Goal: Communication & Community: Answer question/provide support

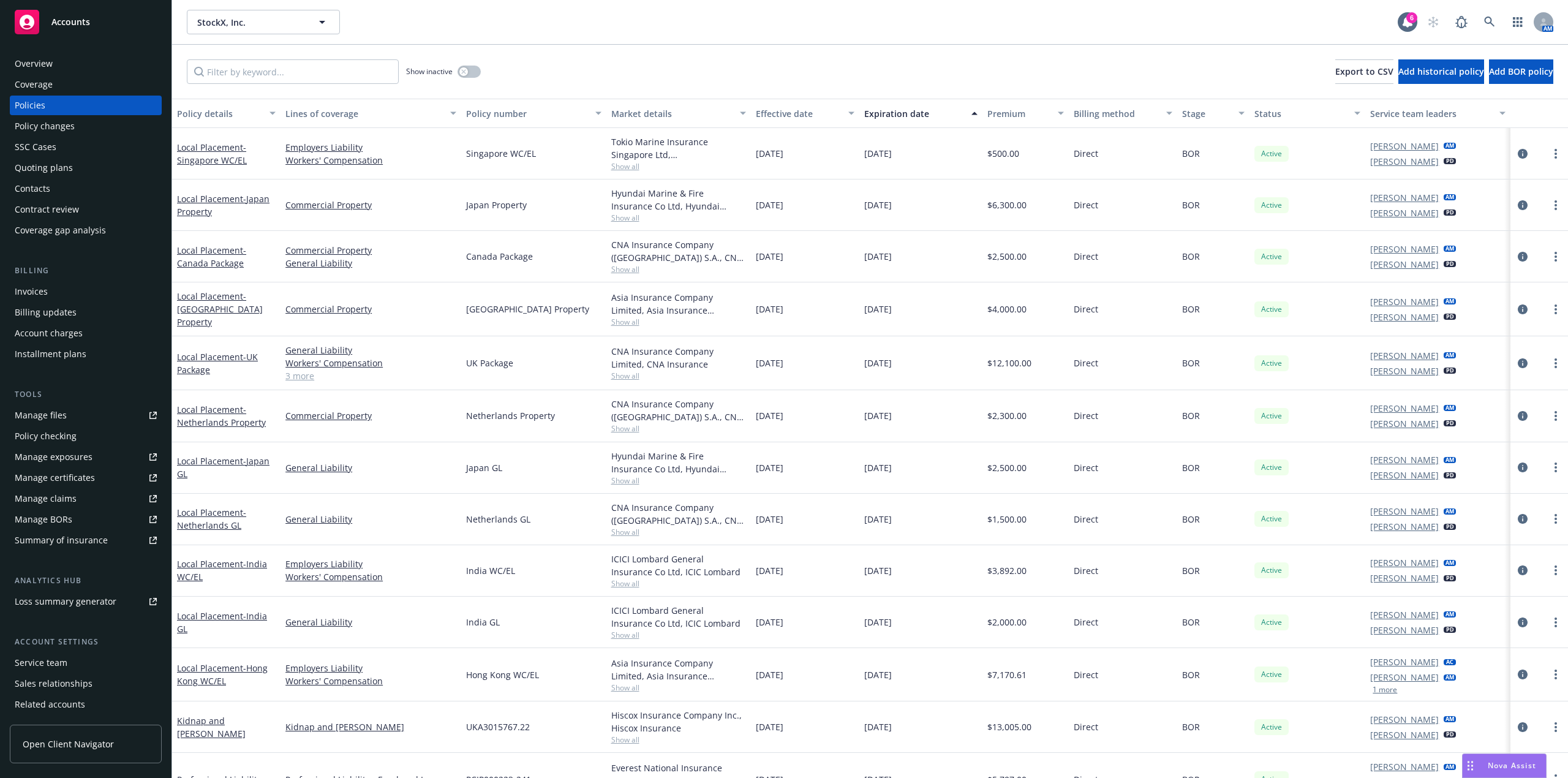
click at [1469, 763] on icon "Drag to move" at bounding box center [1470, 765] width 5 height 10
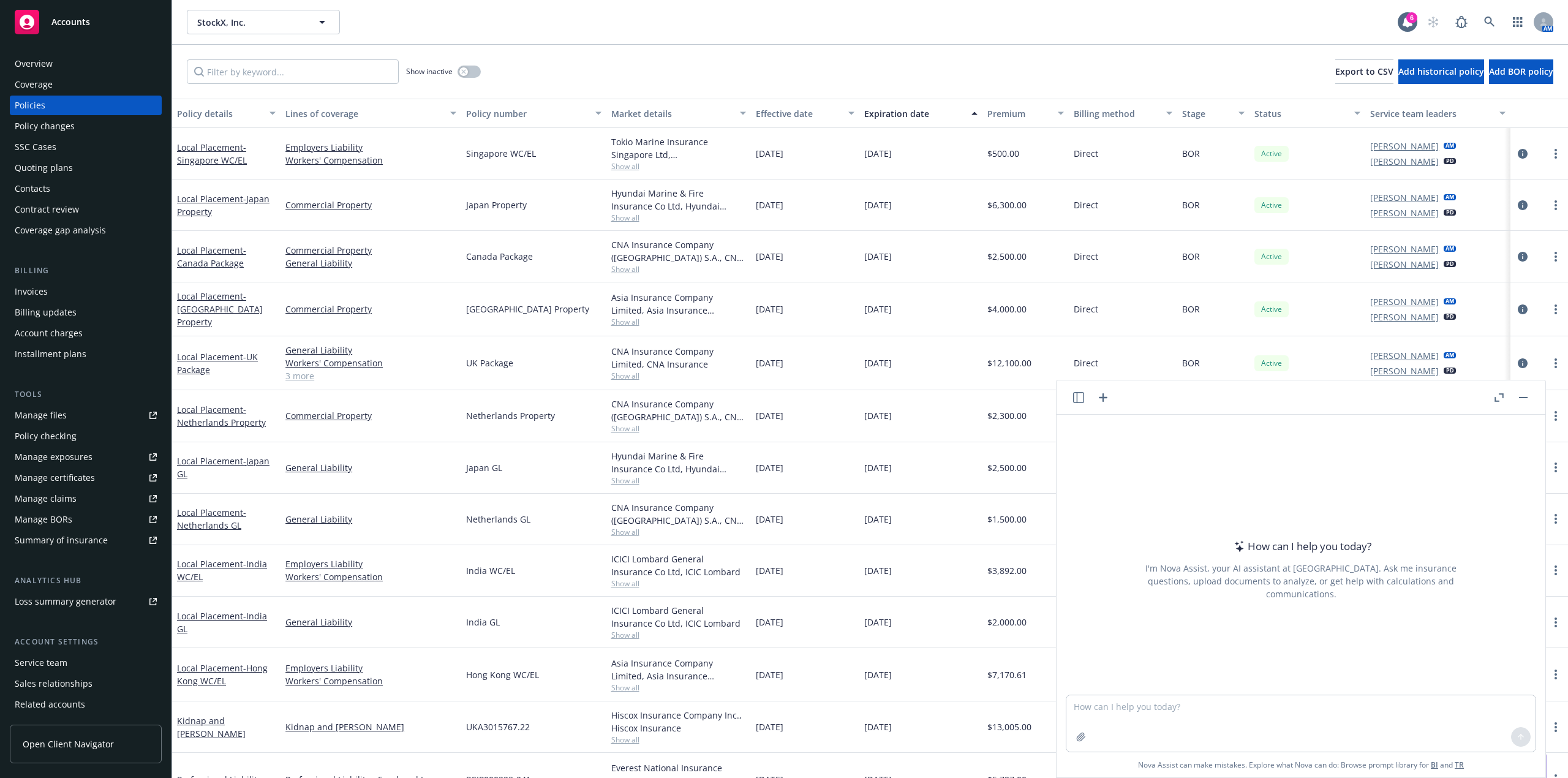
click at [1084, 397] on div at bounding box center [1090, 398] width 39 height 15
click at [1083, 397] on icon "button" at bounding box center [1079, 398] width 11 height 11
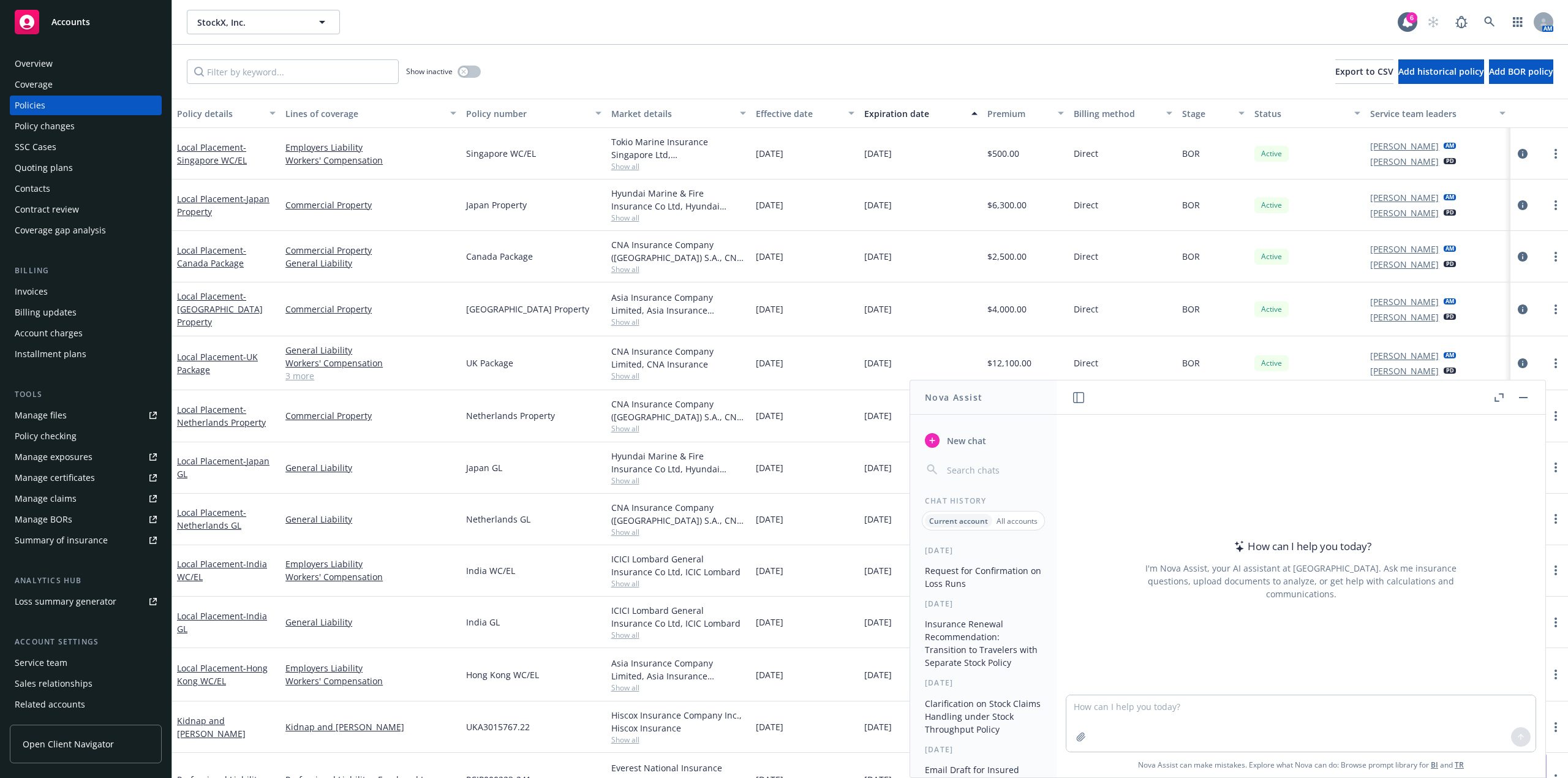
drag, startPoint x: 966, startPoint y: 579, endPoint x: 1042, endPoint y: 640, distance: 97.5
click at [966, 579] on button "Request for Confirmation on Loss Runs" at bounding box center [983, 577] width 127 height 33
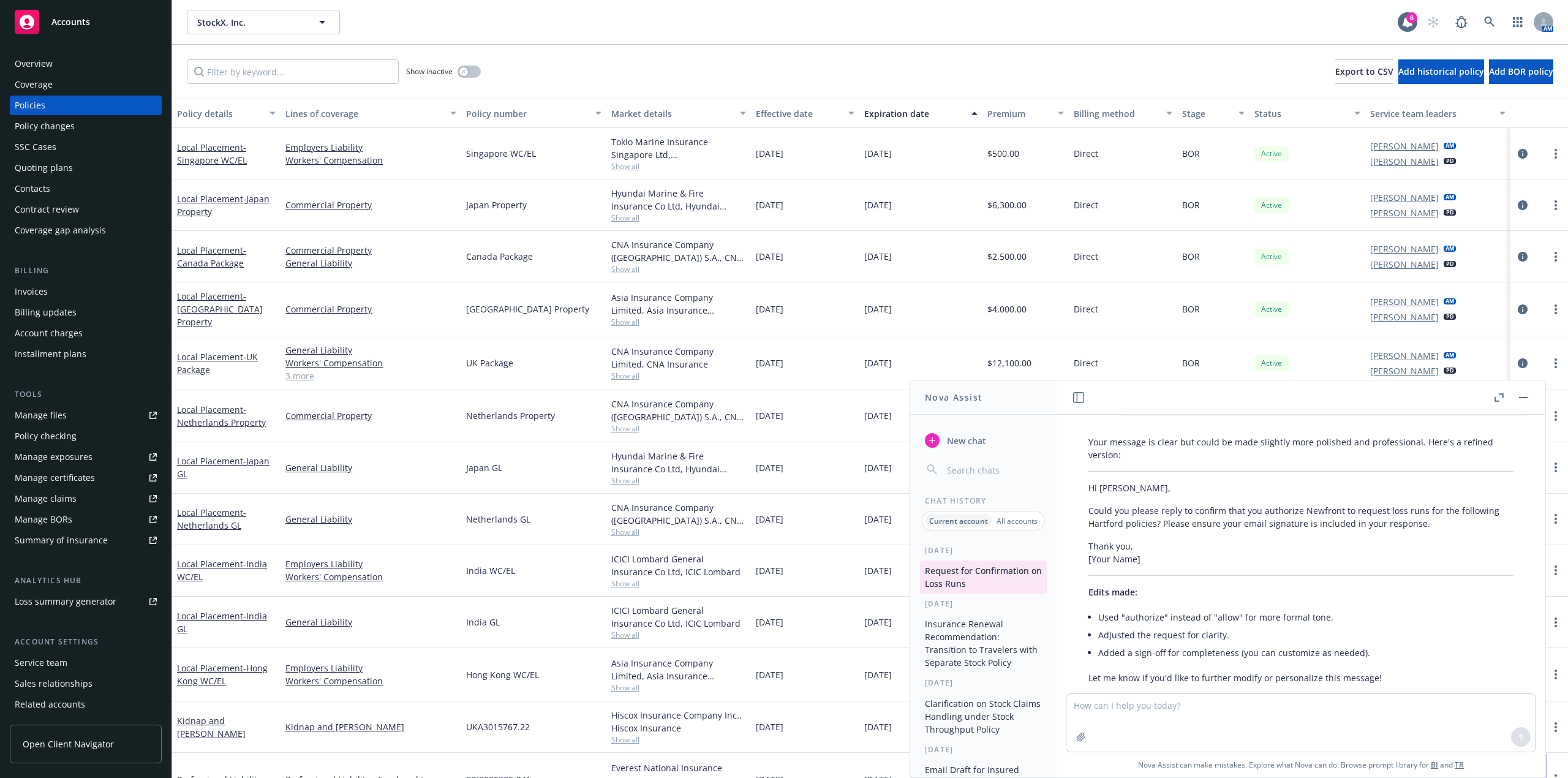
scroll to position [93, 0]
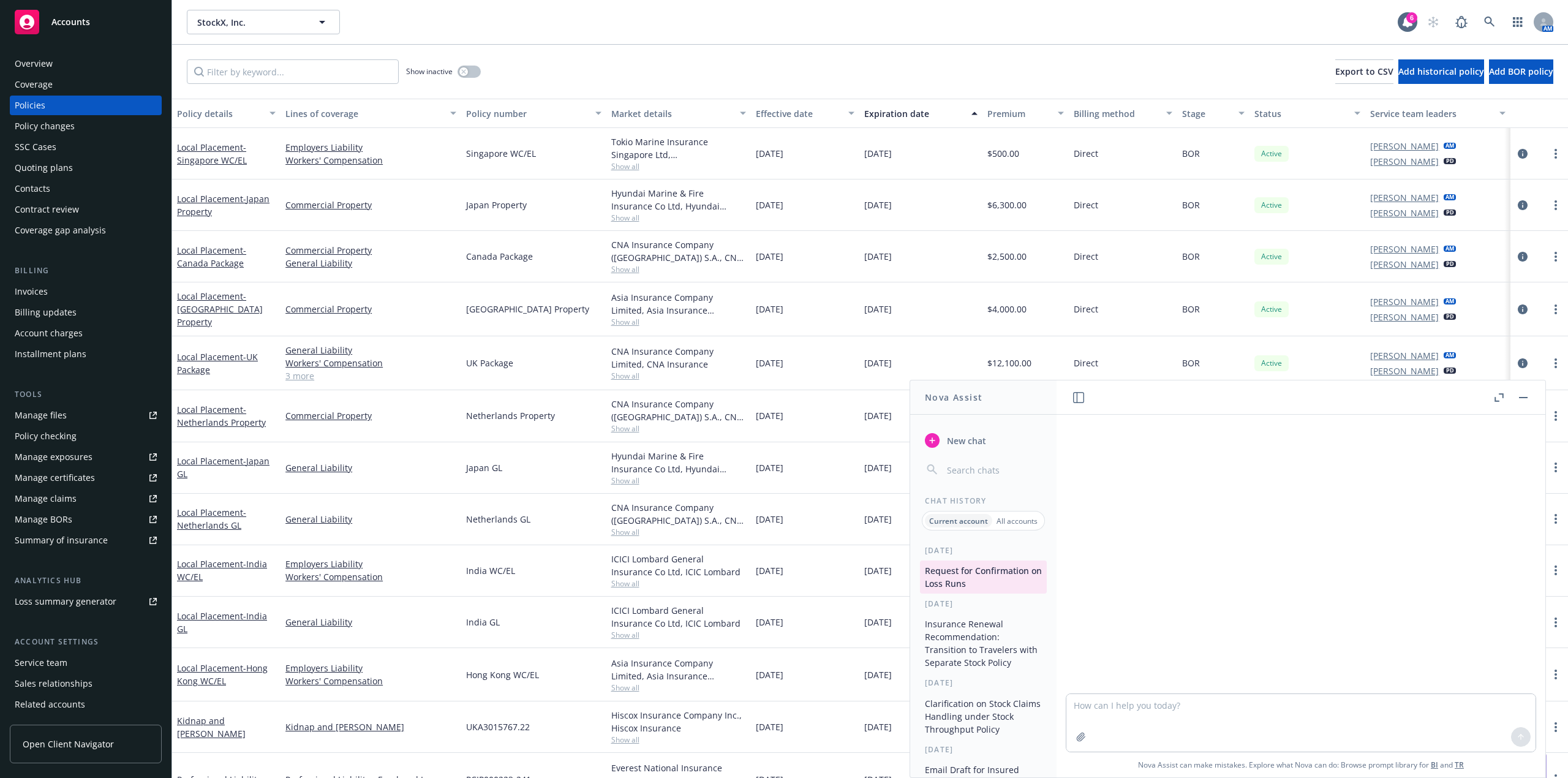
drag, startPoint x: 1136, startPoint y: 706, endPoint x: 1137, endPoint y: 714, distance: 8.1
click at [1136, 712] on textarea at bounding box center [1302, 724] width 469 height 58
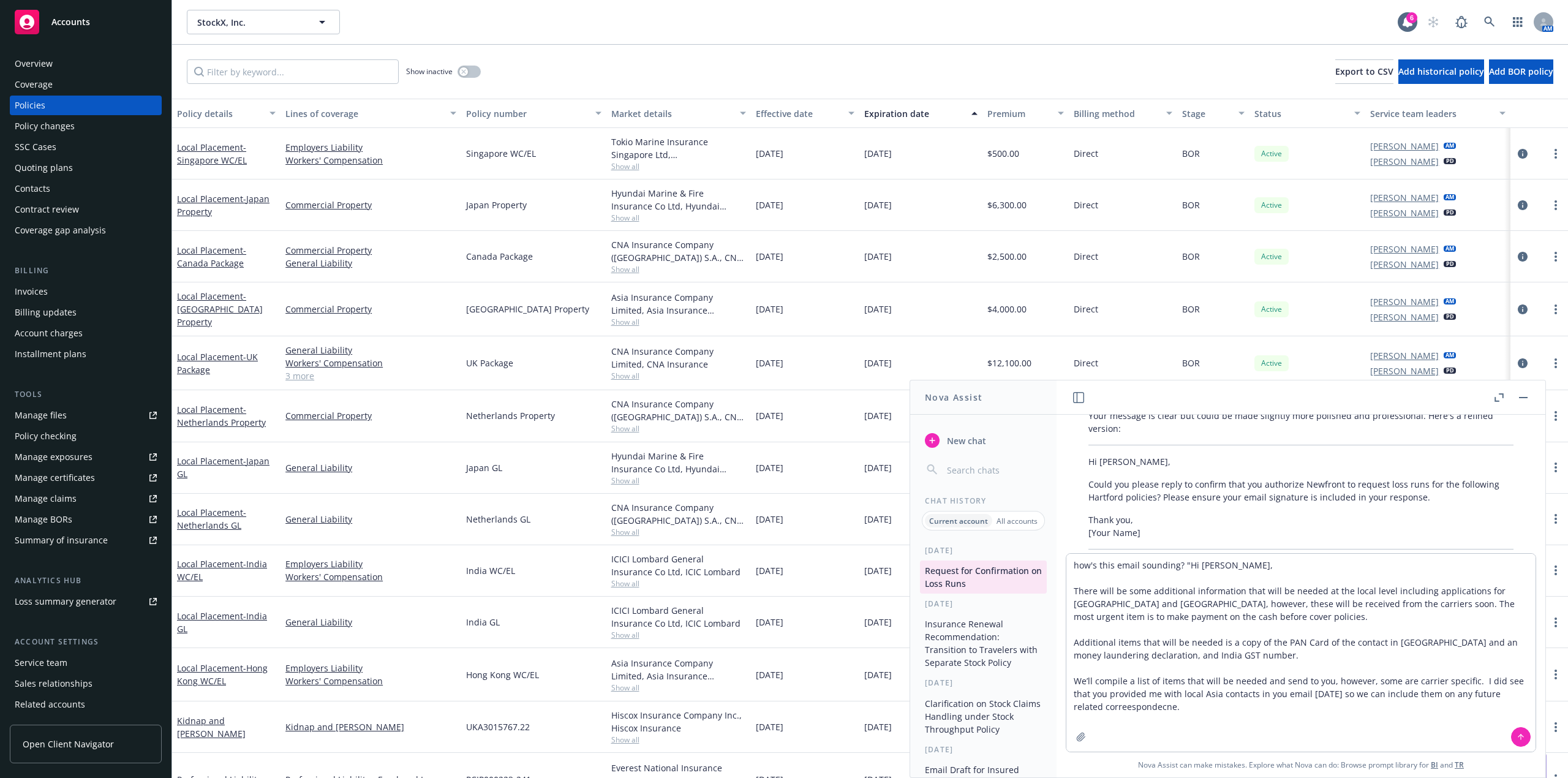
type textarea "how's this email sounding? "Hi [PERSON_NAME], There will be some additional inf…"
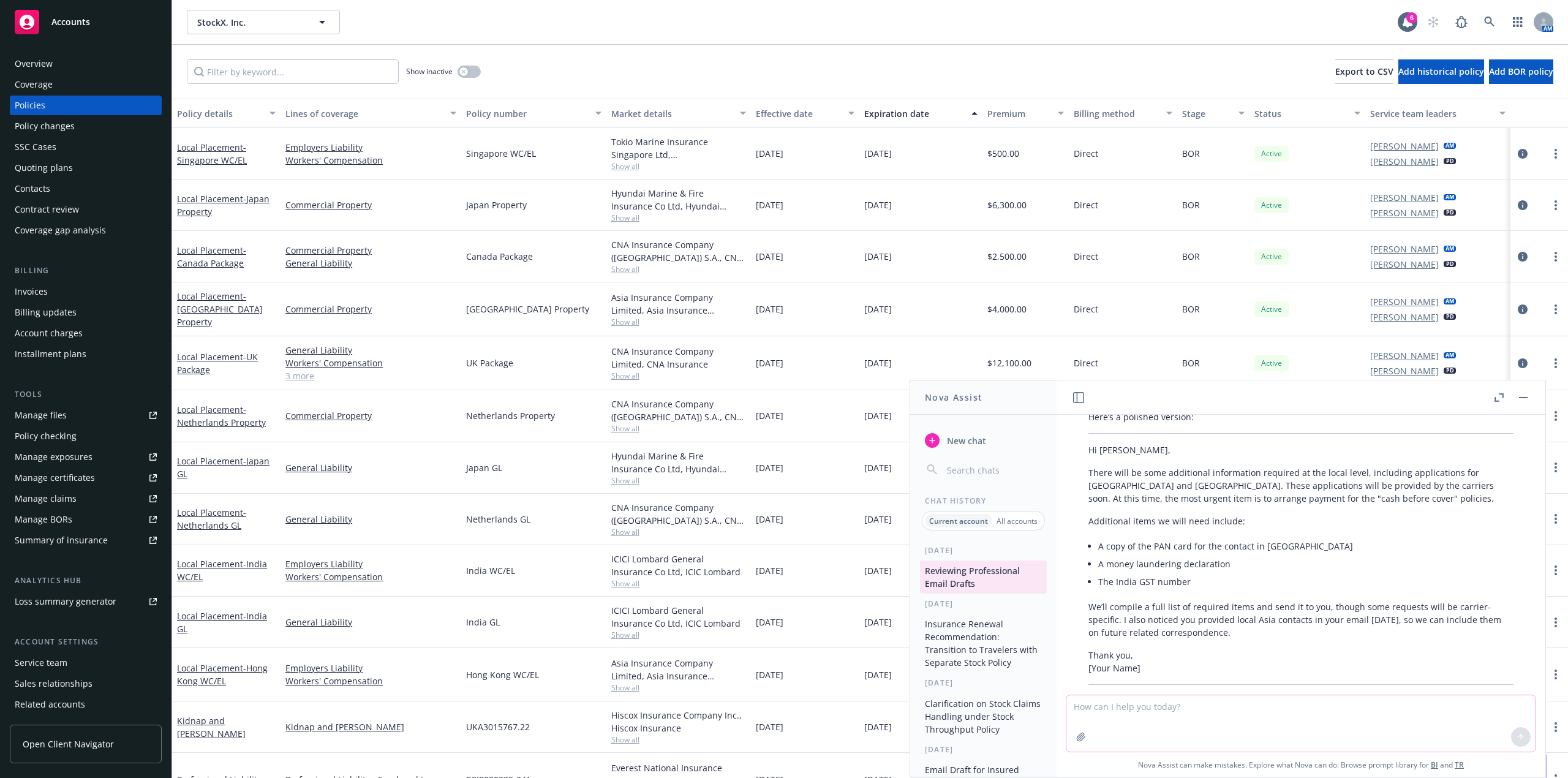
scroll to position [577, 0]
drag, startPoint x: 1269, startPoint y: 621, endPoint x: 895, endPoint y: 437, distance: 416.8
click at [1086, 434] on div "Your message is clear in intent, but it could be refined for professionalism, c…" at bounding box center [1302, 617] width 450 height 454
click at [1334, 478] on p "There will be some additional information required at the local level, includin…" at bounding box center [1301, 482] width 425 height 39
drag, startPoint x: 1338, startPoint y: 481, endPoint x: 1350, endPoint y: 489, distance: 14.4
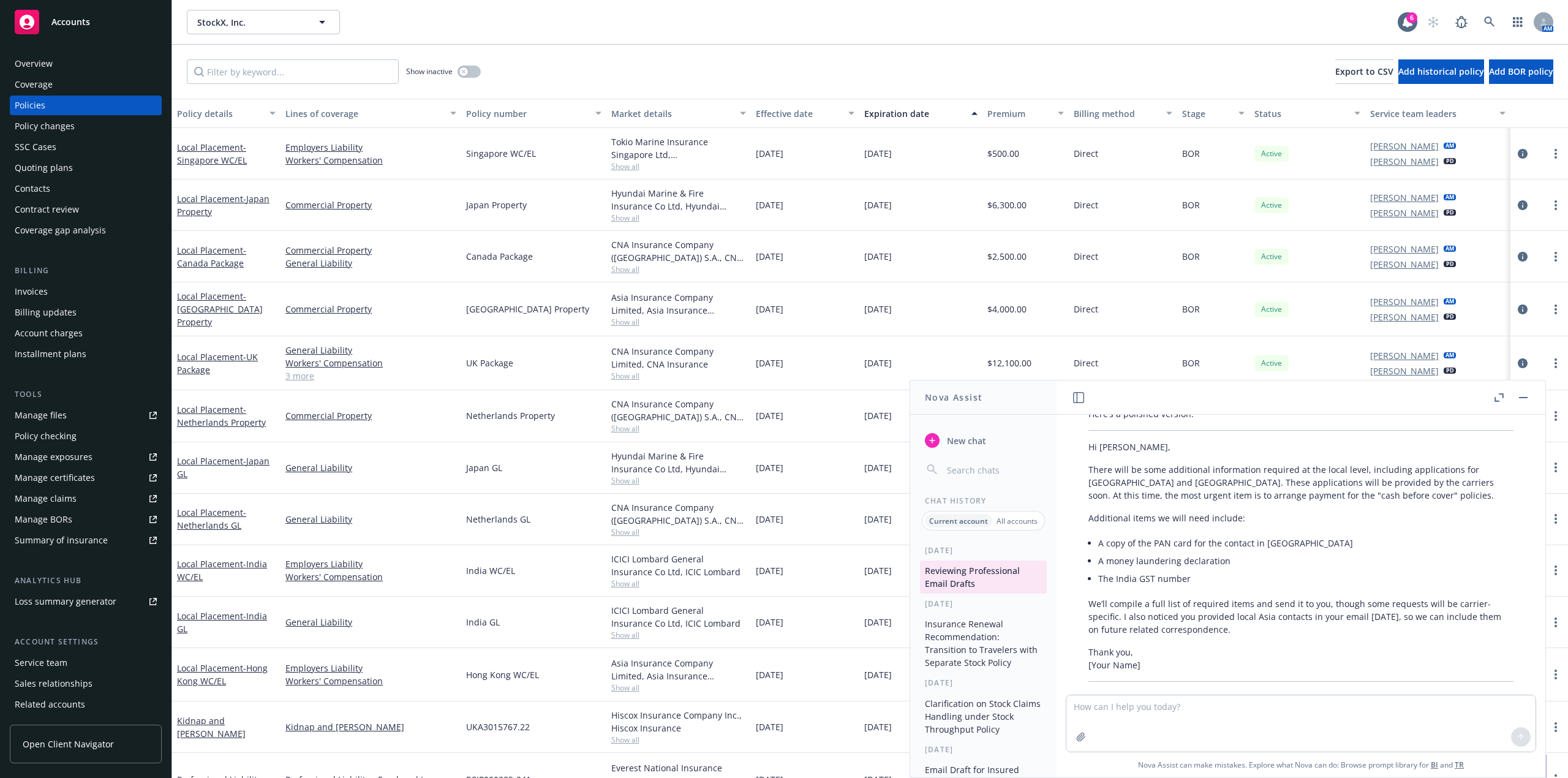
click at [1338, 481] on p "There will be some additional information required at the local level, includin…" at bounding box center [1301, 482] width 425 height 39
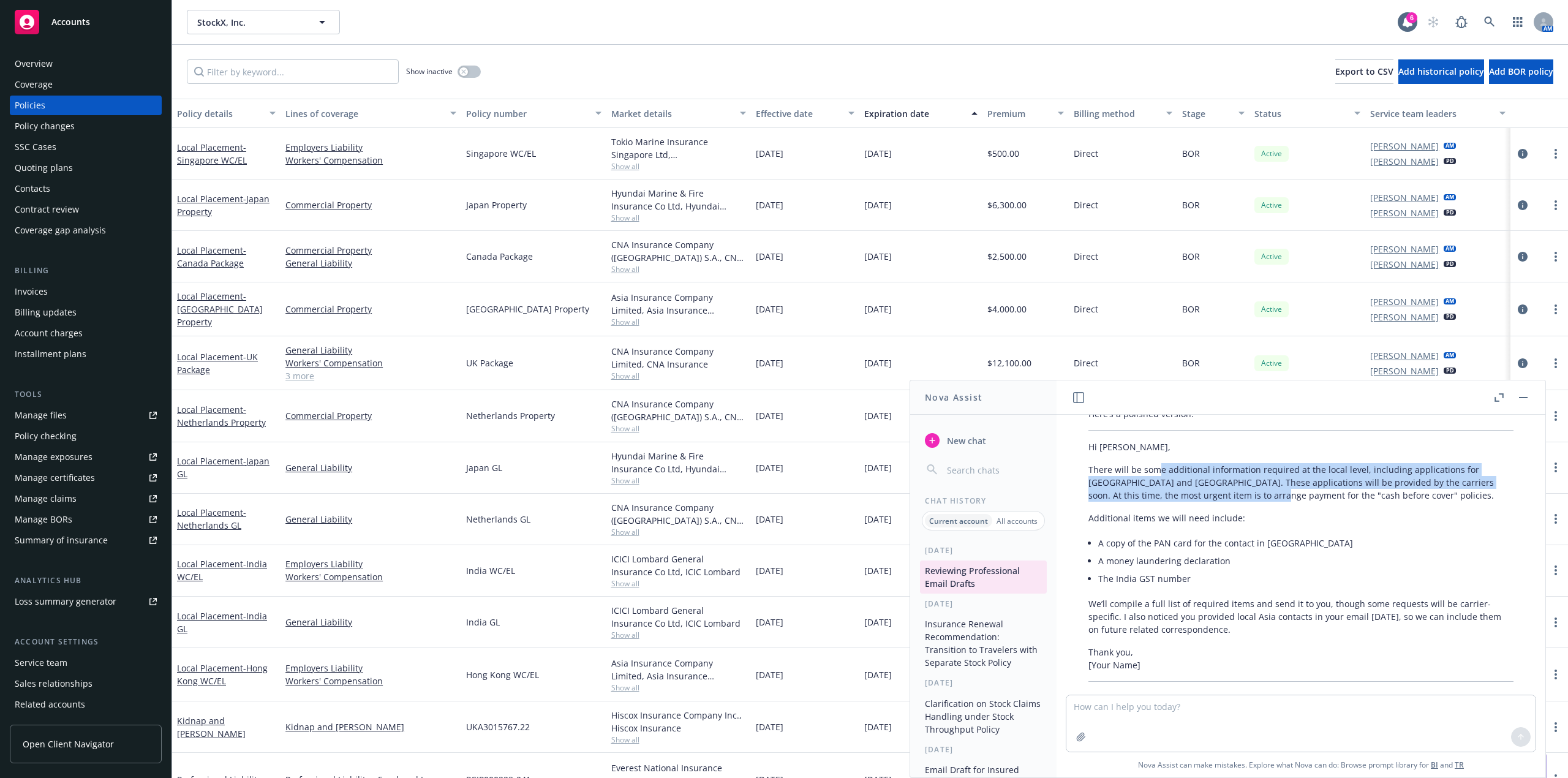
drag, startPoint x: 1156, startPoint y: 463, endPoint x: 1273, endPoint y: 481, distance: 118.4
click at [1273, 481] on p "There will be some additional information required at the local level, includin…" at bounding box center [1301, 482] width 425 height 39
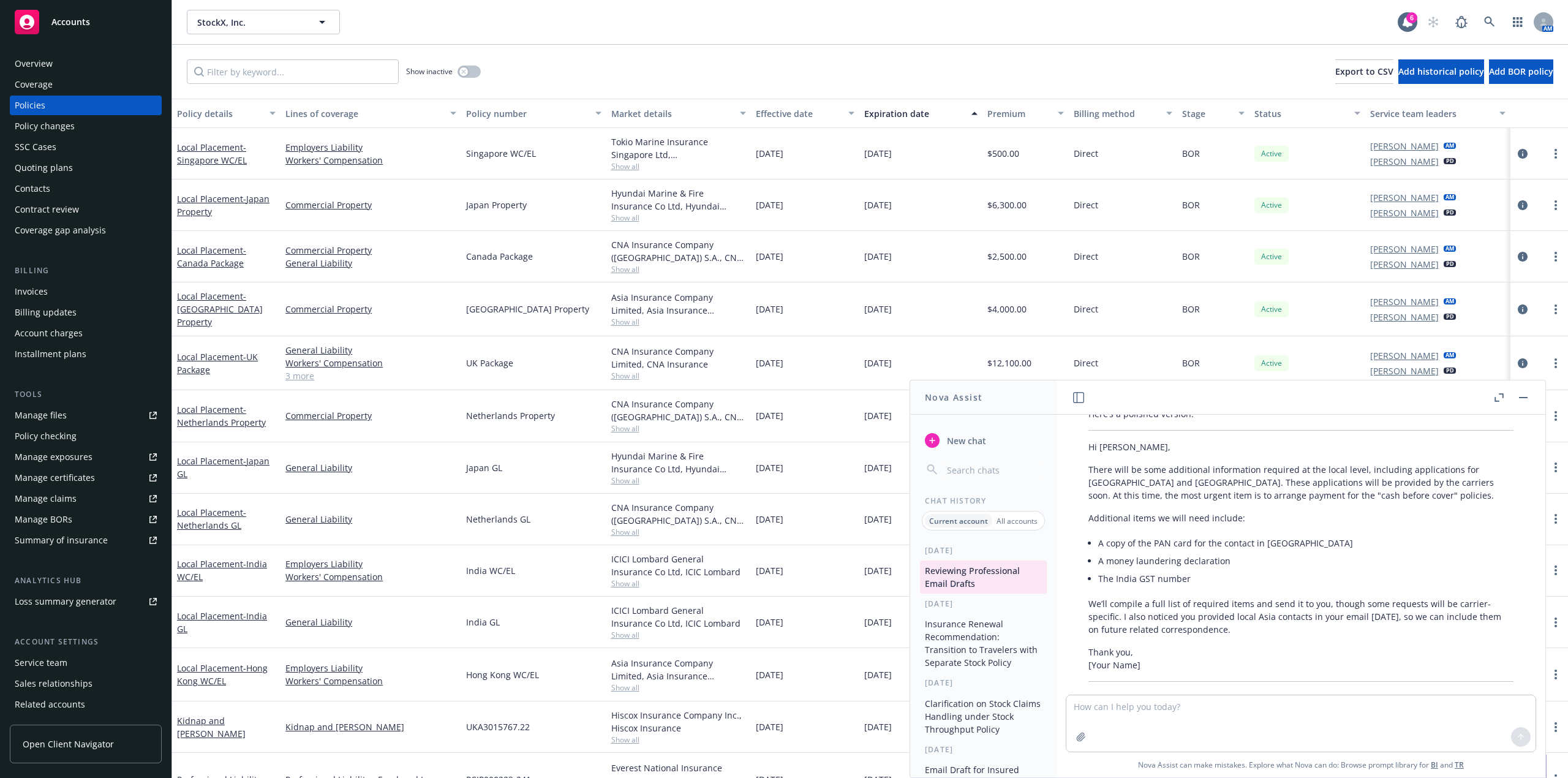
drag, startPoint x: 1094, startPoint y: 591, endPoint x: 1245, endPoint y: 614, distance: 152.7
click at [1245, 614] on p "We’ll compile a full list of required items and send it to you, though some req…" at bounding box center [1301, 617] width 425 height 39
drag, startPoint x: 1260, startPoint y: 616, endPoint x: 822, endPoint y: 557, distance: 442.0
click at [1081, 591] on div "Your message is clear in intent, but it could be refined for professionalism, c…" at bounding box center [1302, 617] width 450 height 454
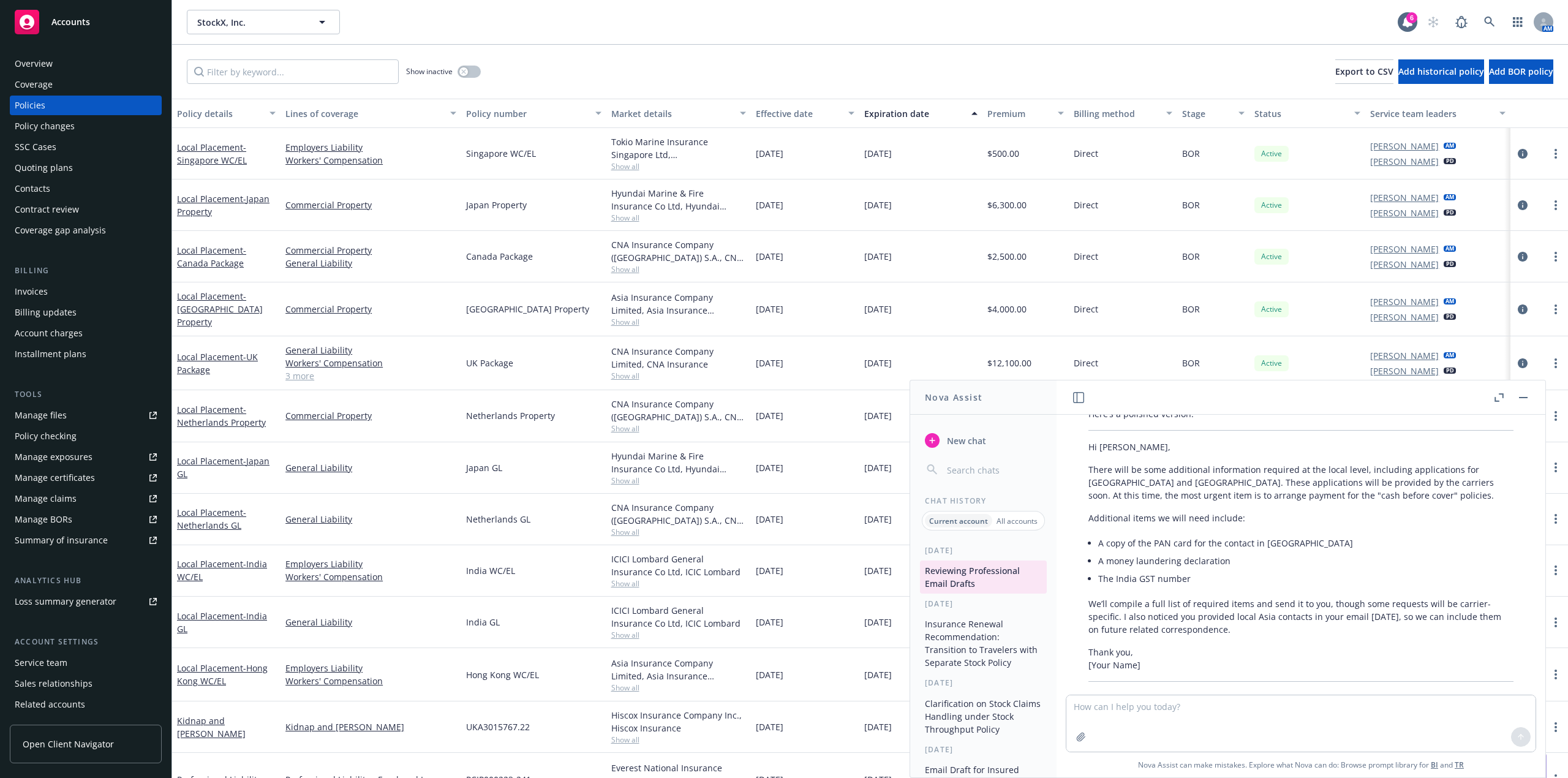
copy p "We’ll compile a full list of required items and send it to you, though some req…"
click at [1147, 714] on textarea at bounding box center [1302, 724] width 469 height 56
paste textarea "There will be some additional information needed at the local level including a…"
type textarea "There will be some additional information needed at the local level including a…"
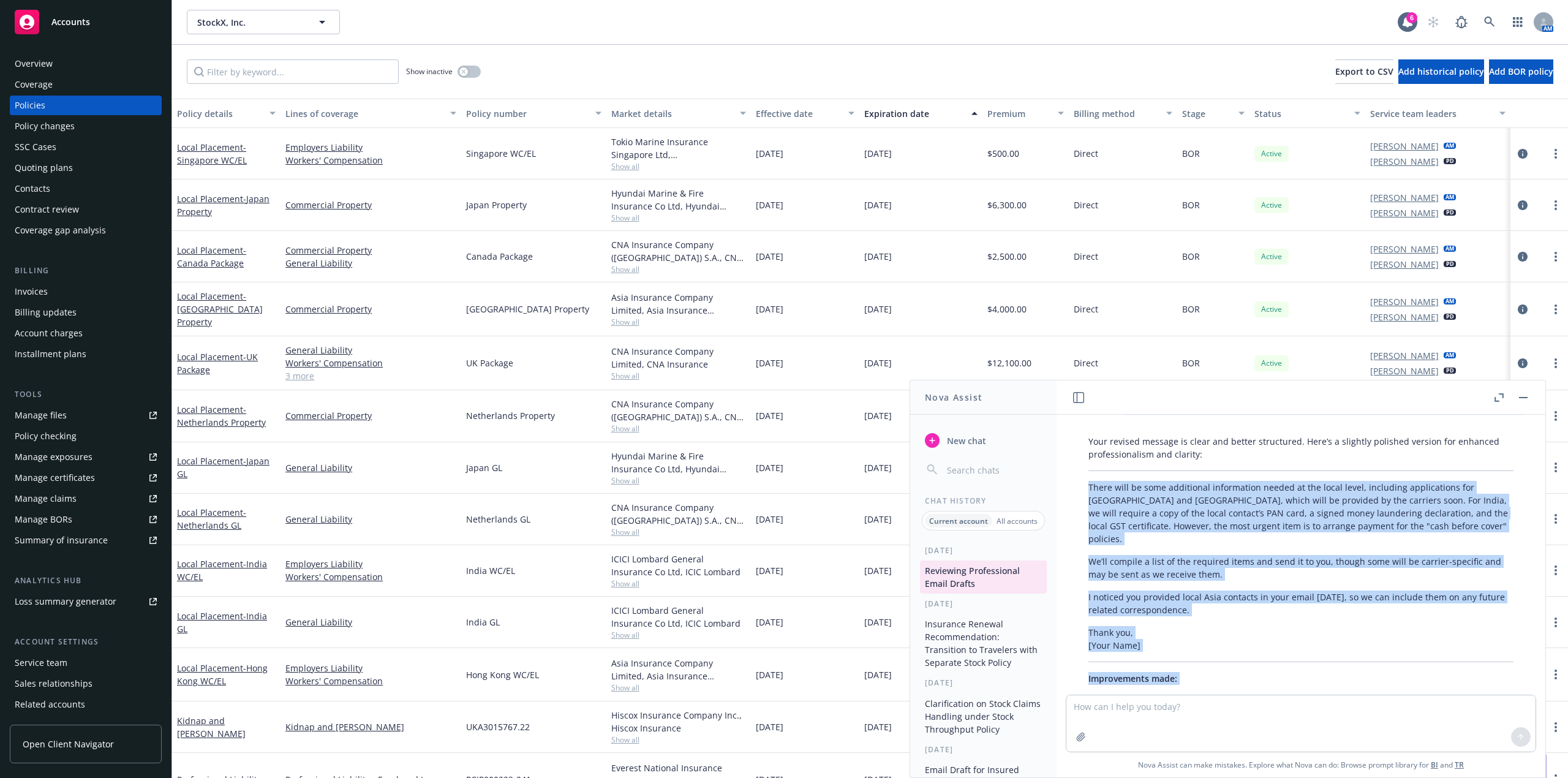
scroll to position [1269, 0]
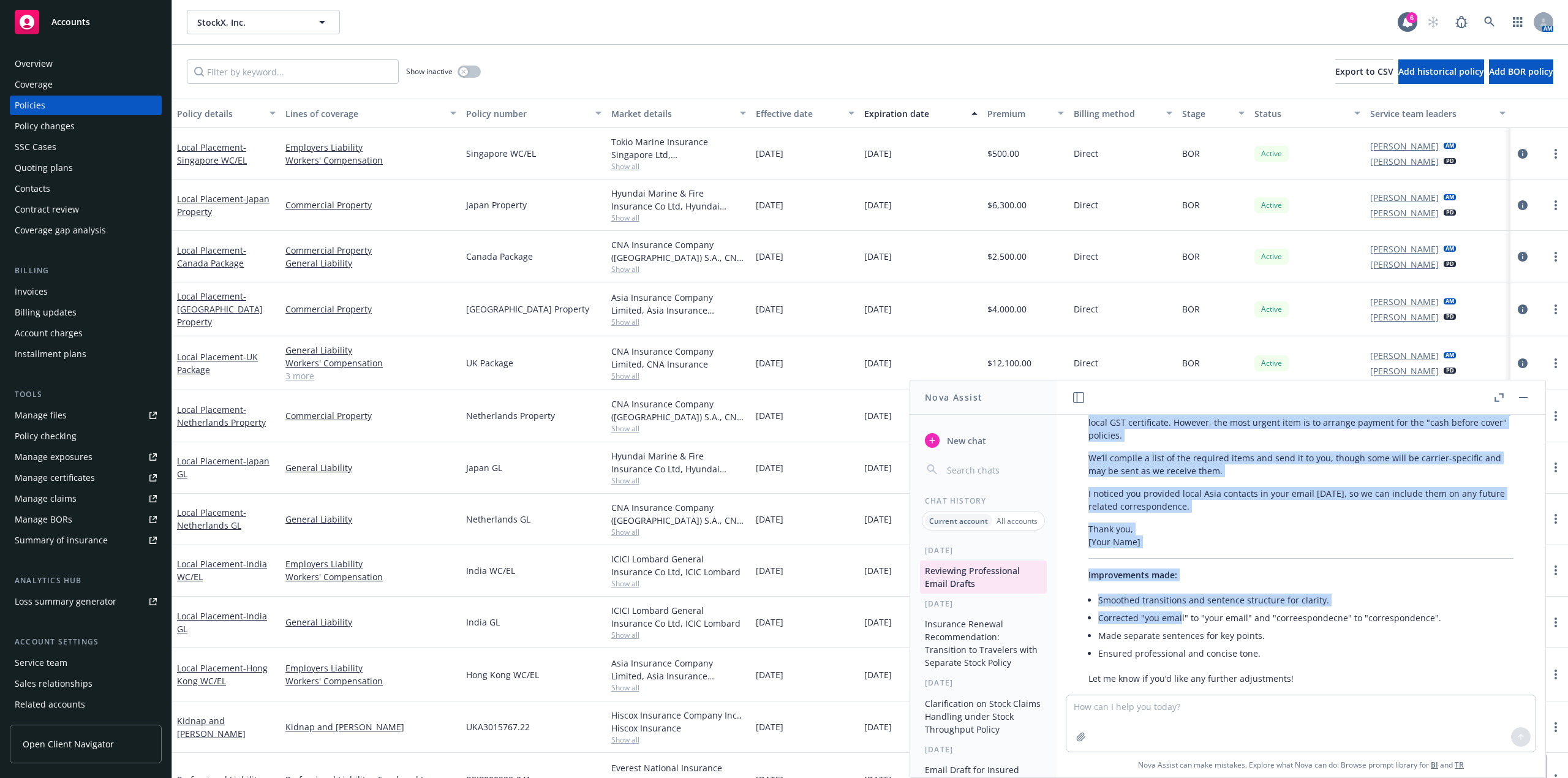
drag, startPoint x: 1090, startPoint y: 554, endPoint x: 1253, endPoint y: 479, distance: 179.4
click at [1253, 479] on div "Your revised message is clear and better structured. Here’s a slightly polished…" at bounding box center [1302, 508] width 450 height 364
copy div "There will be some additional information needed at the local level, including …"
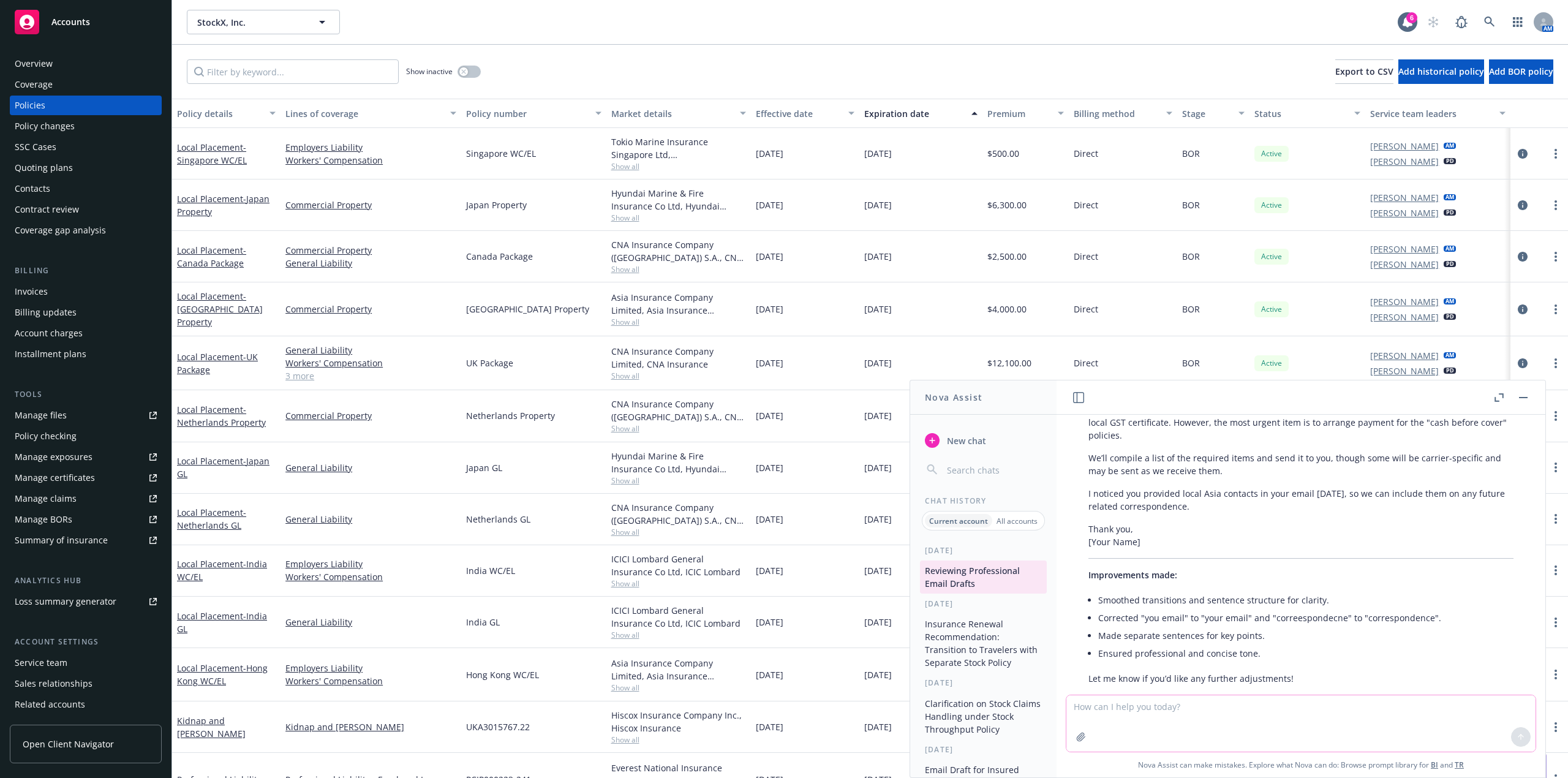
click at [1120, 700] on textarea at bounding box center [1302, 724] width 469 height 56
paste textarea "There will be some additional information needed at the local level, including …"
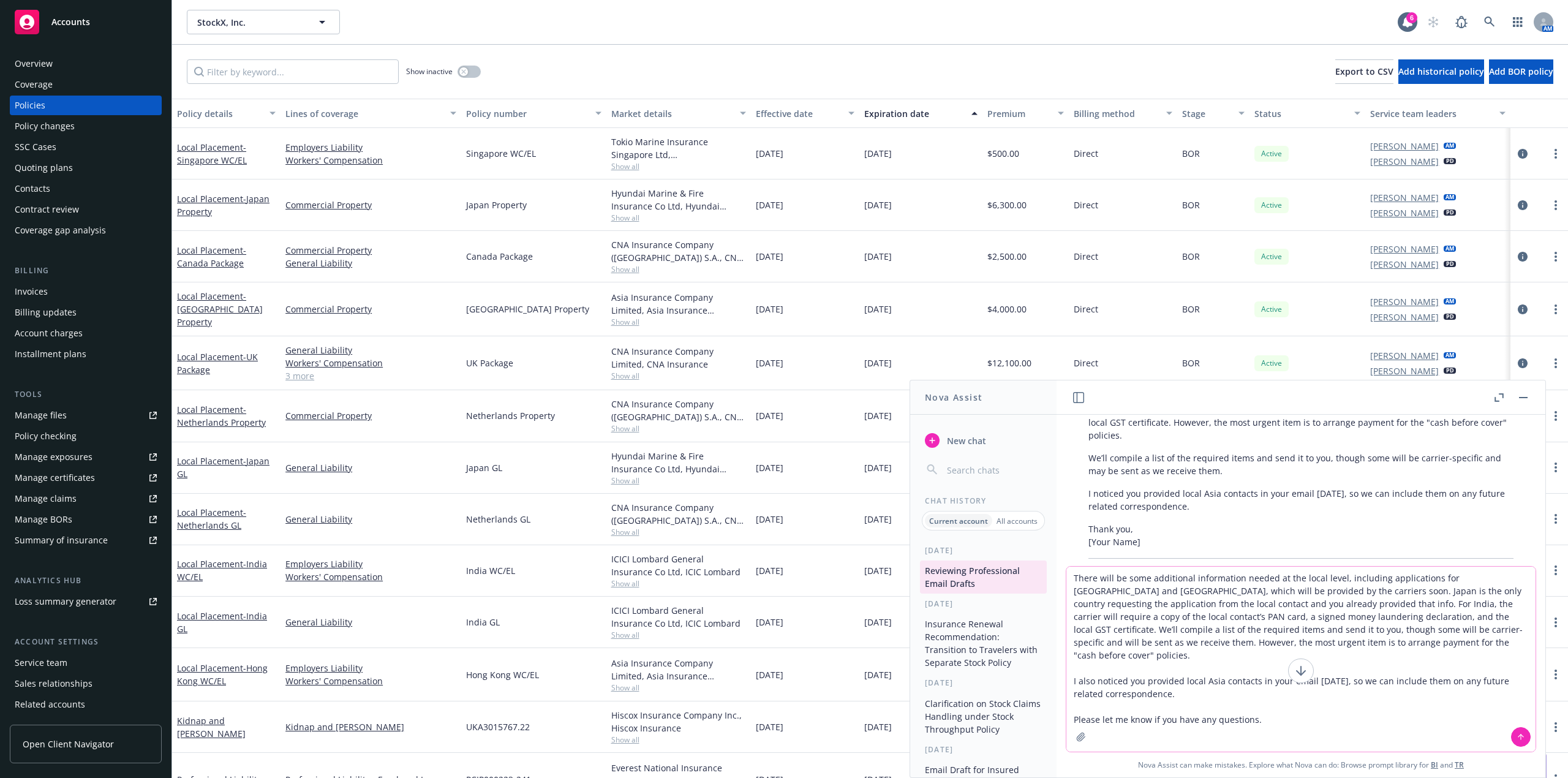
type textarea "There will be some additional information needed at the local level, including …"
click at [1517, 734] on icon at bounding box center [1521, 736] width 8 height 8
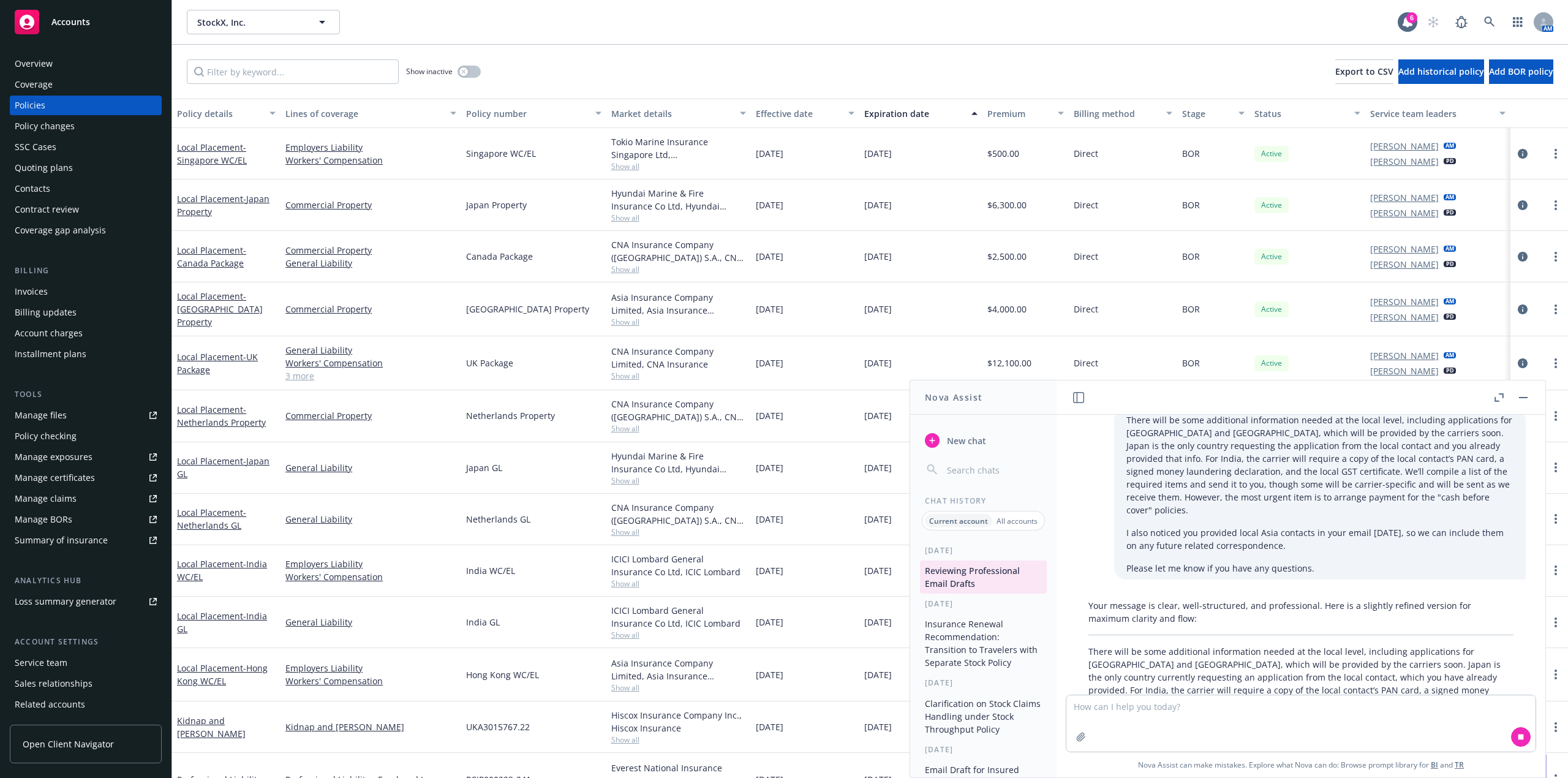
scroll to position [1600, 0]
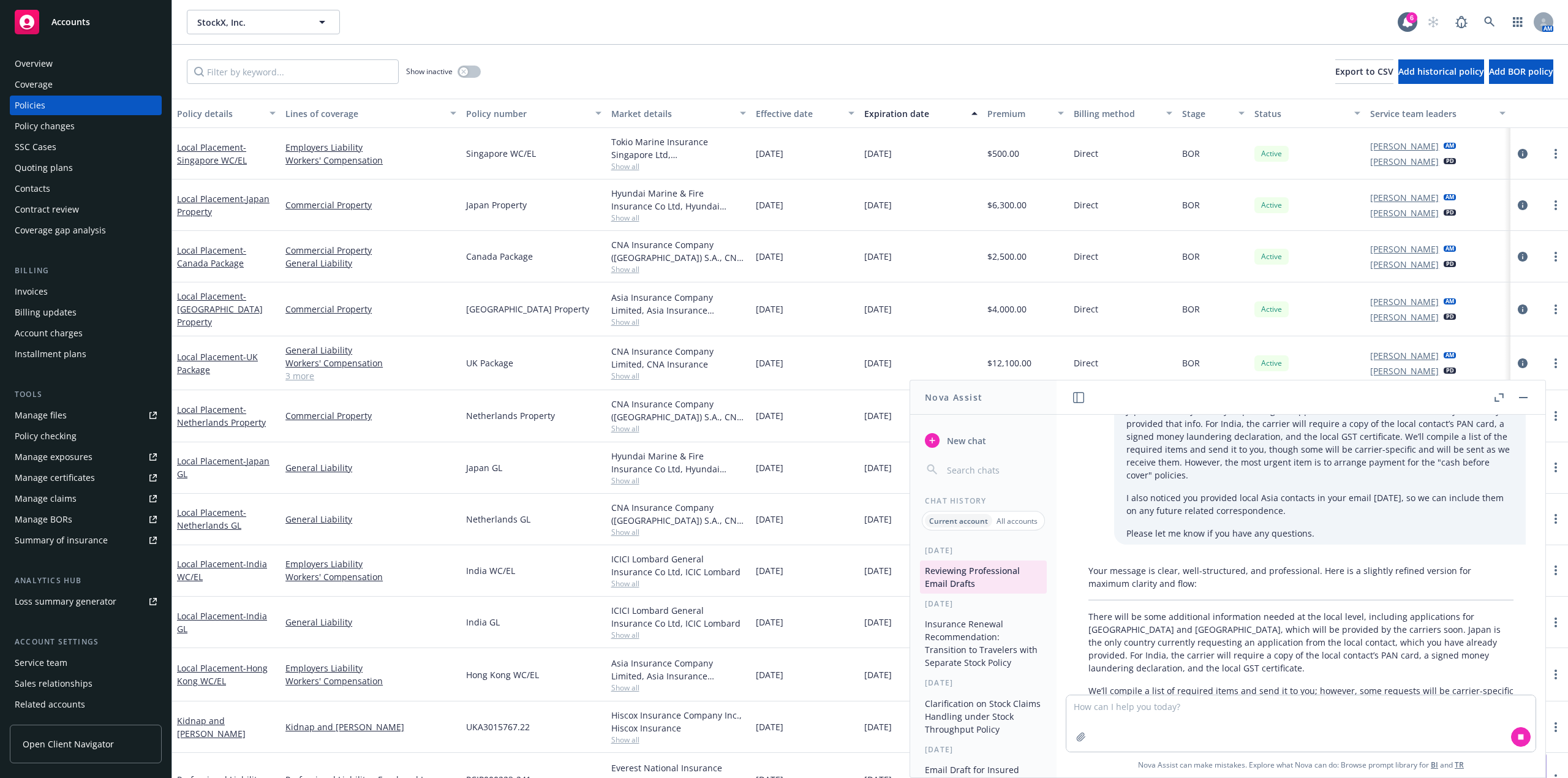
click at [1497, 398] on icon "button" at bounding box center [1499, 397] width 9 height 8
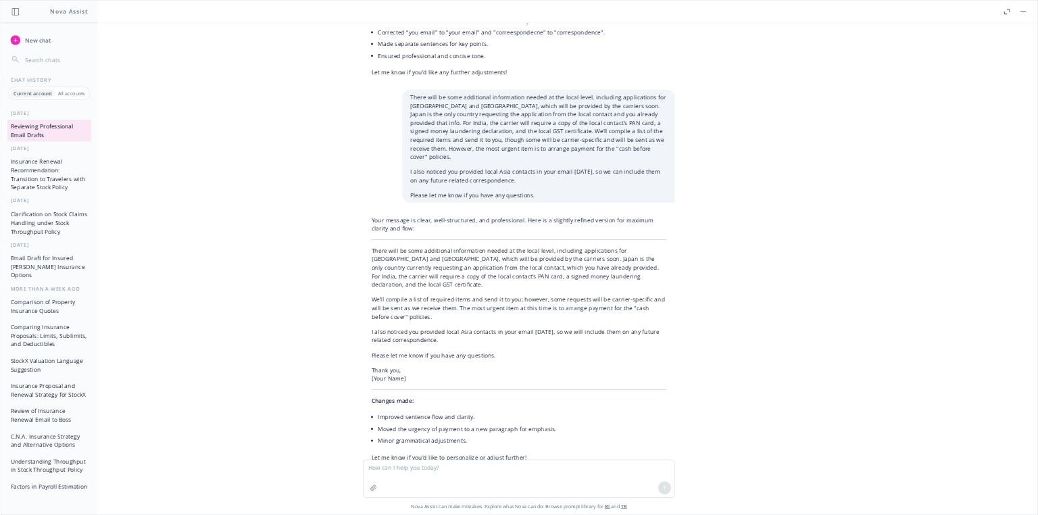
scroll to position [1580, 0]
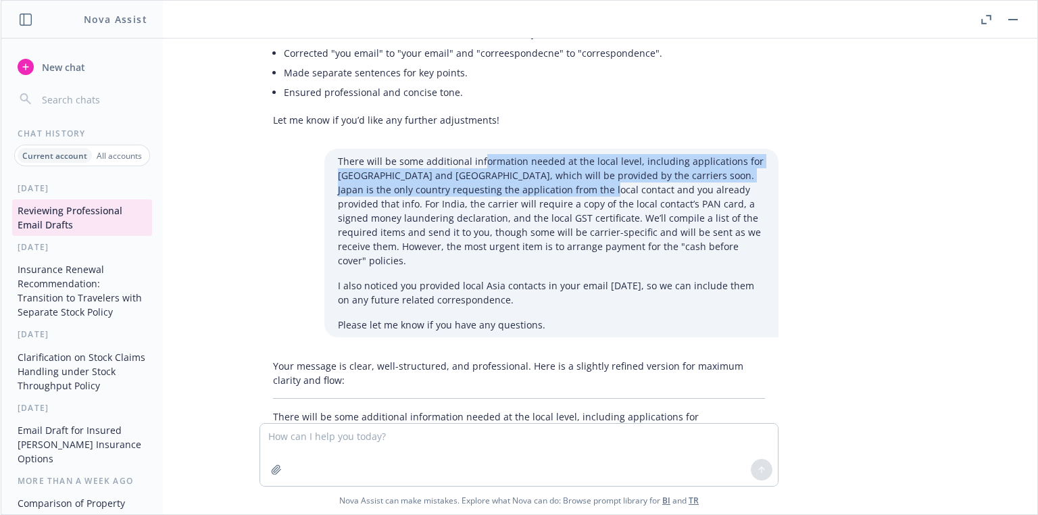
drag, startPoint x: 491, startPoint y: 147, endPoint x: 587, endPoint y: 176, distance: 100.5
click at [587, 176] on p "There will be some additional information needed at the local level, including …" at bounding box center [551, 211] width 427 height 114
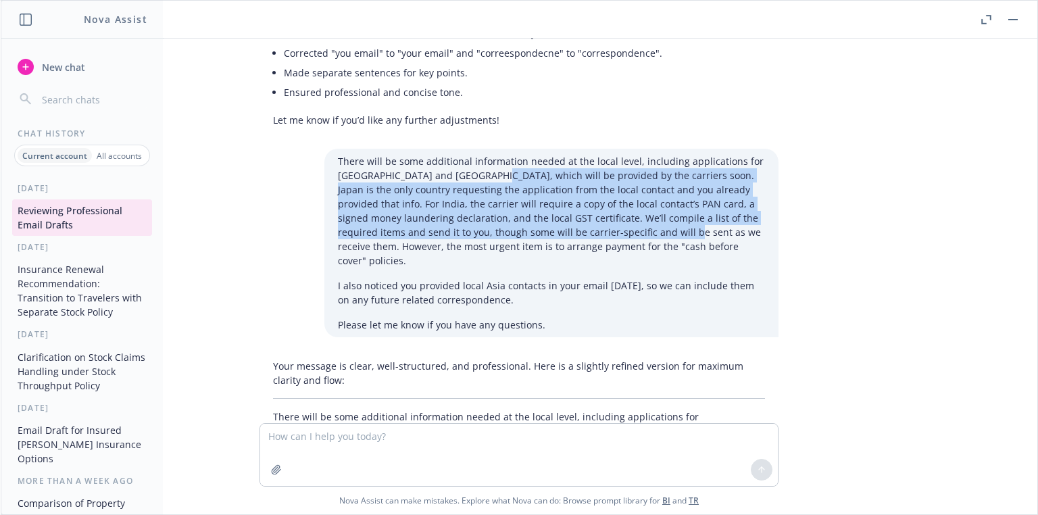
drag, startPoint x: 556, startPoint y: 191, endPoint x: 479, endPoint y: 160, distance: 83.7
click at [480, 160] on p "There will be some additional information needed at the local level, including …" at bounding box center [551, 211] width 427 height 114
click at [479, 160] on p "There will be some additional information needed at the local level, including …" at bounding box center [551, 211] width 427 height 114
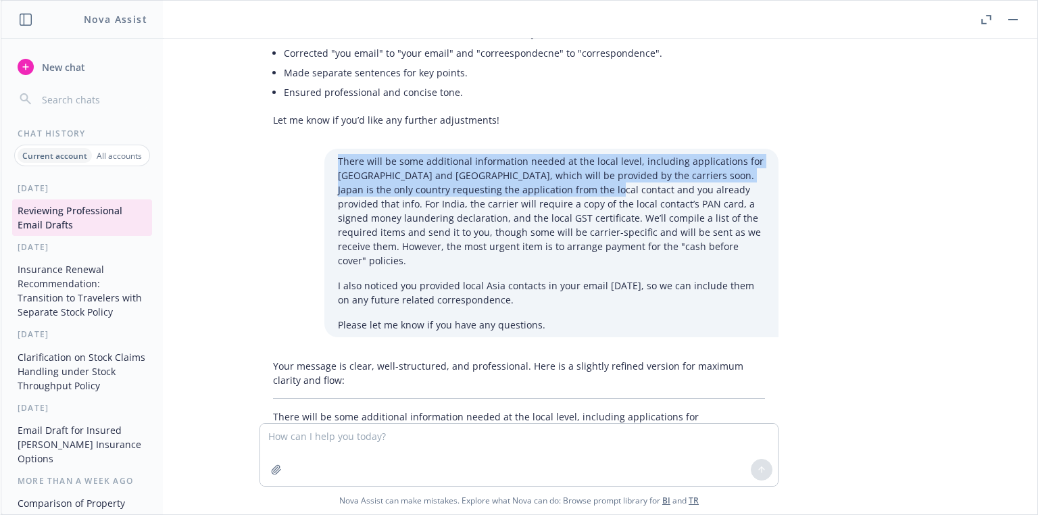
drag, startPoint x: 330, startPoint y: 146, endPoint x: 598, endPoint y: 174, distance: 269.2
click at [598, 174] on p "There will be some additional information needed at the local level, including …" at bounding box center [551, 211] width 427 height 114
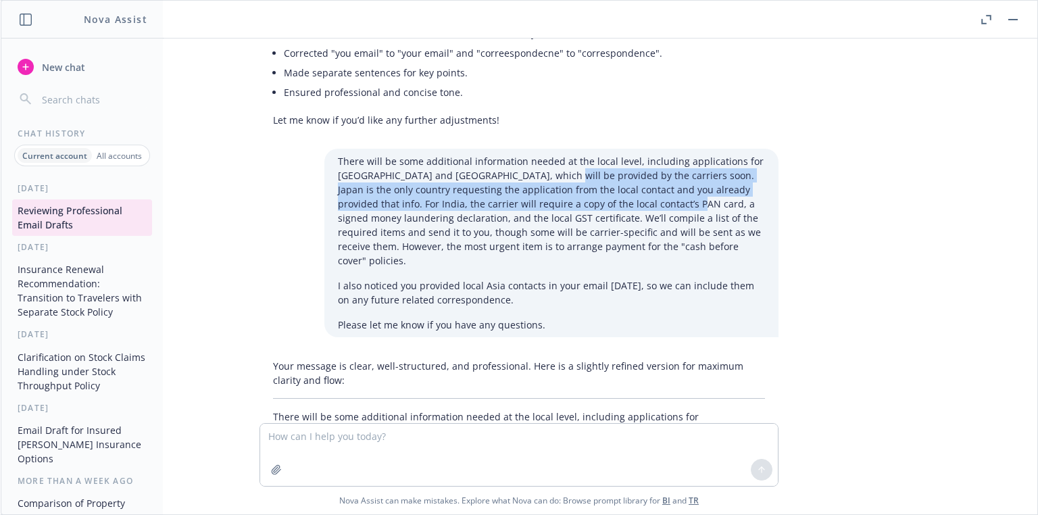
drag, startPoint x: 634, startPoint y: 185, endPoint x: 533, endPoint y: 160, distance: 104.4
click at [533, 160] on p "There will be some additional information needed at the local level, including …" at bounding box center [551, 211] width 427 height 114
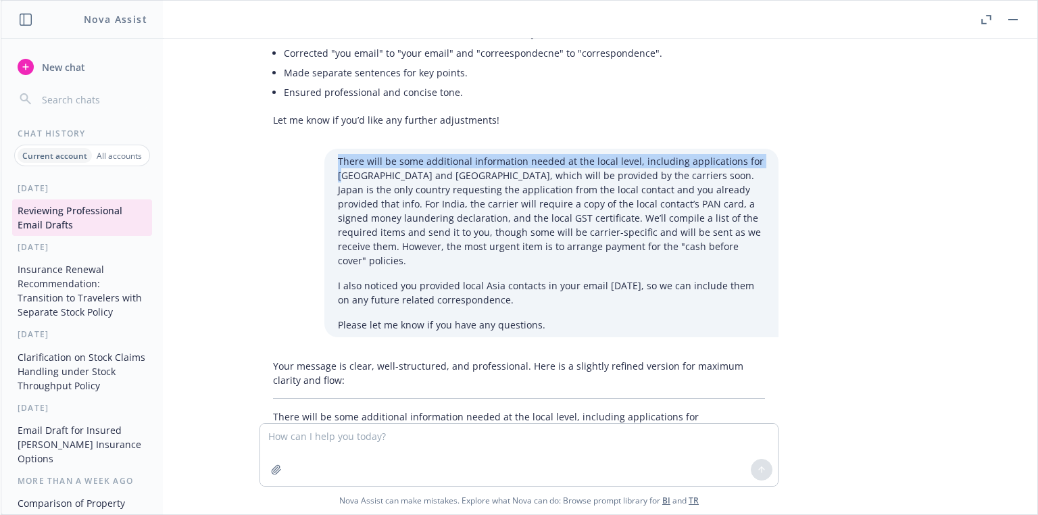
drag, startPoint x: 331, startPoint y: 147, endPoint x: 333, endPoint y: 166, distance: 18.4
click at [338, 166] on p "There will be some additional information needed at the local level, including …" at bounding box center [551, 211] width 427 height 114
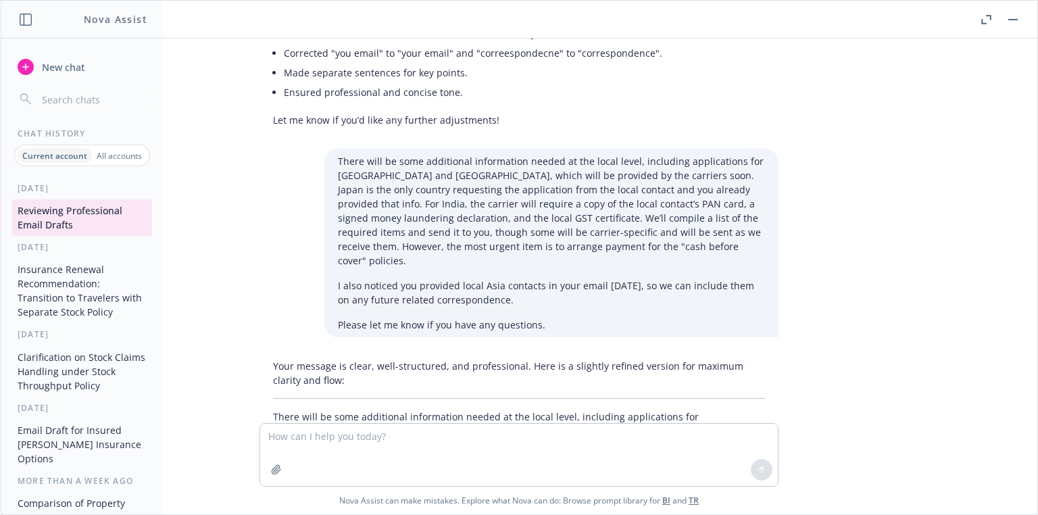
click at [400, 167] on p "There will be some additional information needed at the local level, including …" at bounding box center [551, 211] width 427 height 114
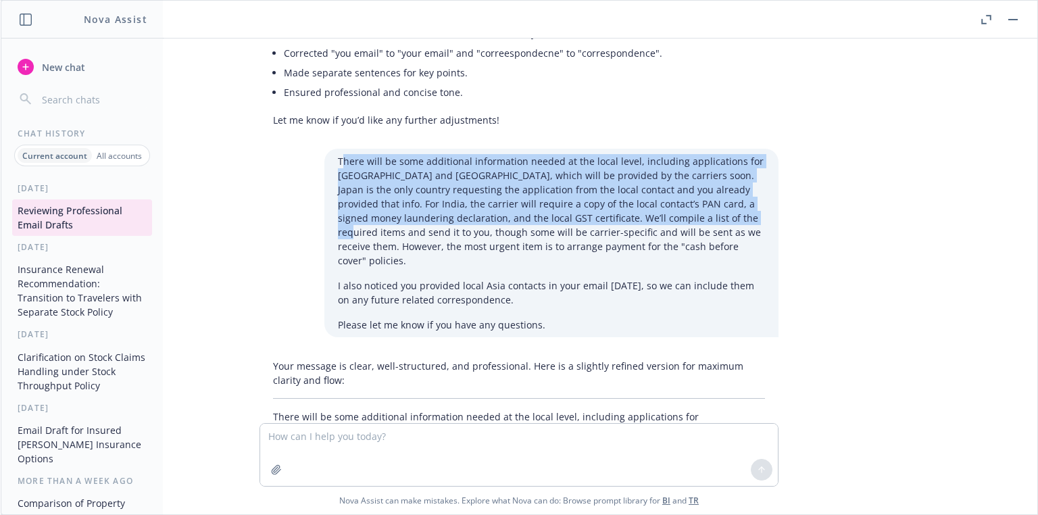
drag, startPoint x: 331, startPoint y: 145, endPoint x: 702, endPoint y: 200, distance: 374.5
click at [702, 200] on p "There will be some additional information needed at the local level, including …" at bounding box center [551, 211] width 427 height 114
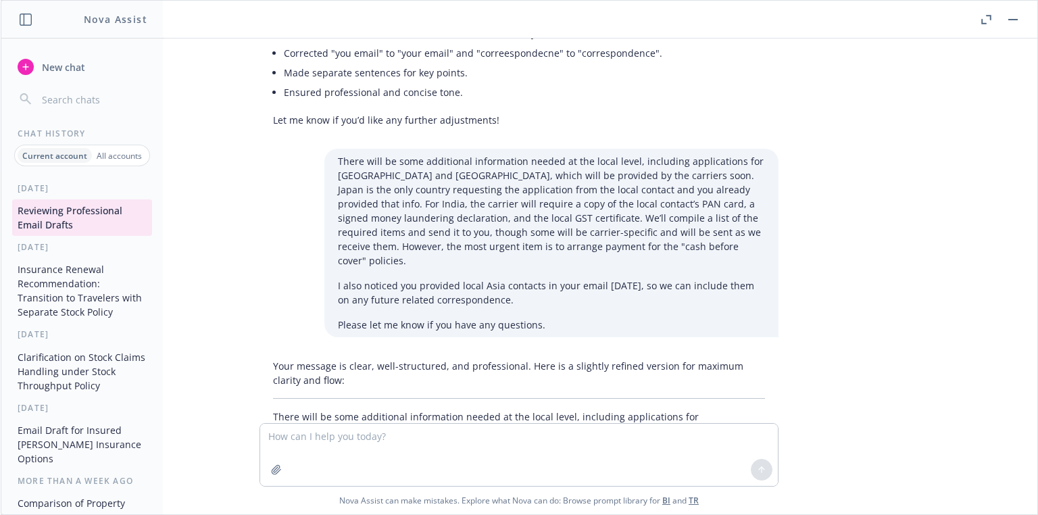
click at [328, 149] on div "There will be some additional information needed at the local level, including …" at bounding box center [551, 243] width 454 height 189
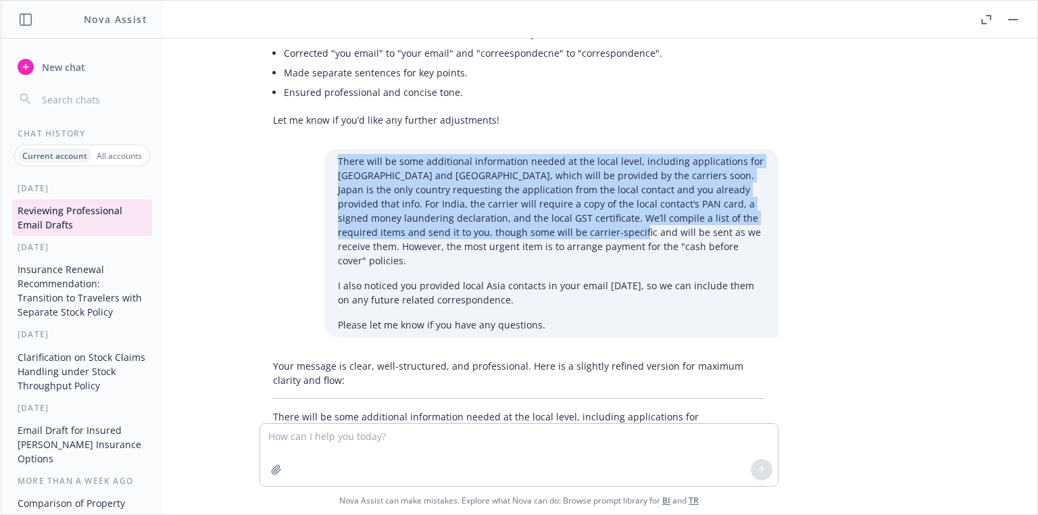
drag, startPoint x: 328, startPoint y: 145, endPoint x: 551, endPoint y: 214, distance: 233.5
click at [551, 214] on div "There will be some additional information needed at the local level, including …" at bounding box center [551, 243] width 454 height 189
click at [550, 214] on p "There will be some additional information needed at the local level, including …" at bounding box center [551, 211] width 427 height 114
click at [351, 172] on p "There will be some additional information needed at the local level, including …" at bounding box center [551, 211] width 427 height 114
click at [338, 154] on p "There will be some additional information needed at the local level, including …" at bounding box center [551, 211] width 427 height 114
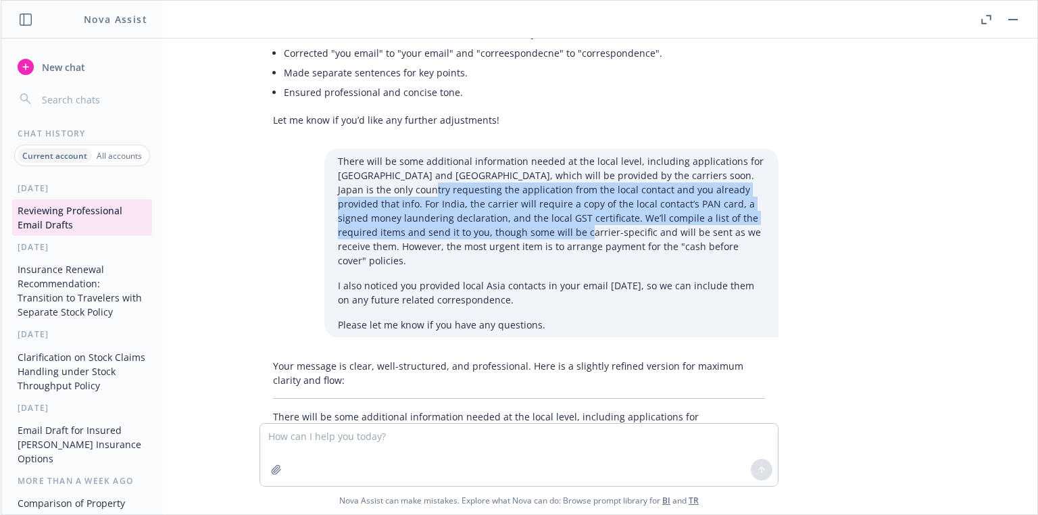
drag, startPoint x: 503, startPoint y: 216, endPoint x: 412, endPoint y: 176, distance: 99.2
click at [412, 177] on p "There will be some additional information needed at the local level, including …" at bounding box center [551, 211] width 427 height 114
click at [412, 176] on p "There will be some additional information needed at the local level, including …" at bounding box center [551, 211] width 427 height 114
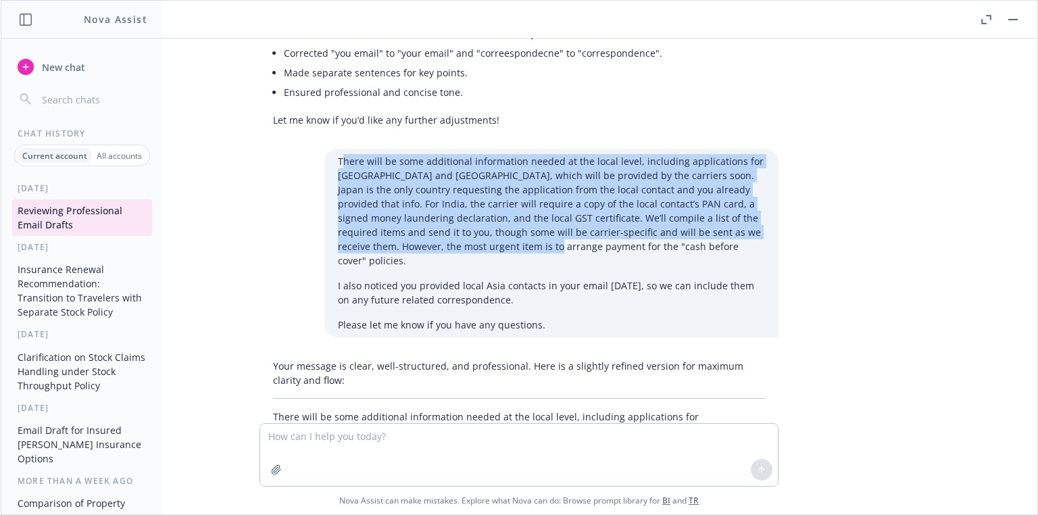
drag, startPoint x: 338, startPoint y: 143, endPoint x: 473, endPoint y: 235, distance: 163.5
click at [472, 235] on p "There will be some additional information needed at the local level, including …" at bounding box center [551, 211] width 427 height 114
click at [473, 235] on p "There will be some additional information needed at the local level, including …" at bounding box center [551, 211] width 427 height 114
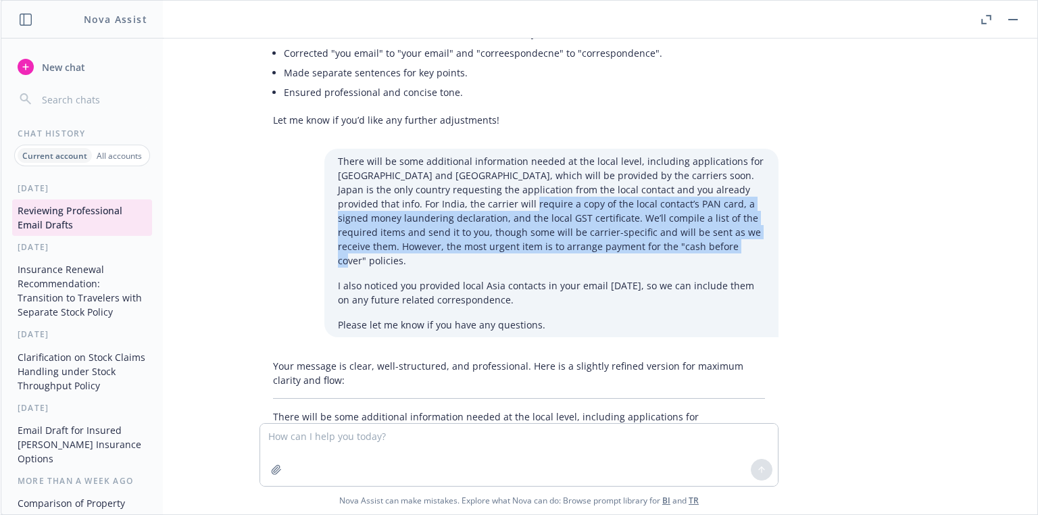
drag, startPoint x: 654, startPoint y: 231, endPoint x: 483, endPoint y: 193, distance: 175.8
click at [483, 193] on p "There will be some additional information needed at the local level, including …" at bounding box center [551, 211] width 427 height 114
drag, startPoint x: 328, startPoint y: 143, endPoint x: 527, endPoint y: 271, distance: 236.2
click at [527, 271] on div "There will be some additional information needed at the local level, including …" at bounding box center [551, 243] width 454 height 189
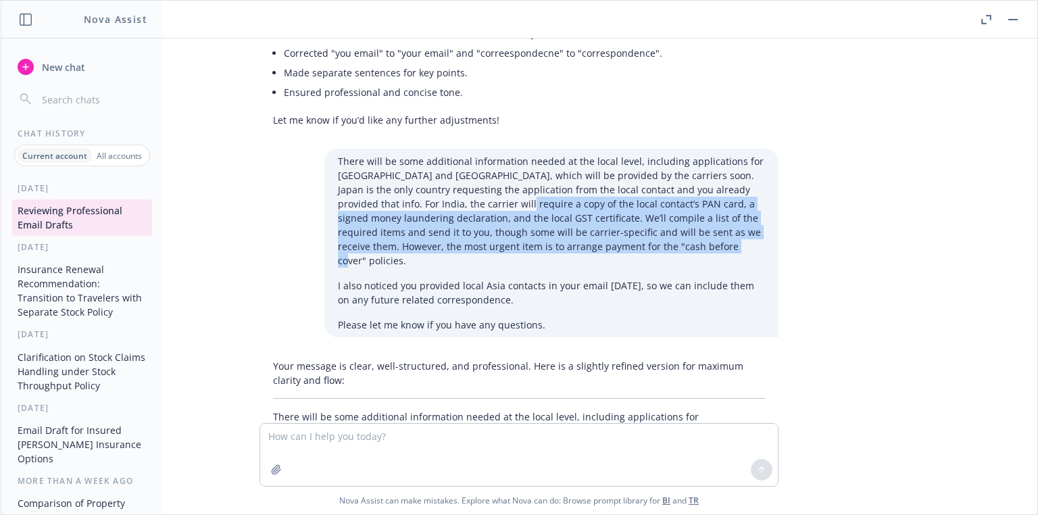
copy div "There will be some additional information needed at the local level, including …"
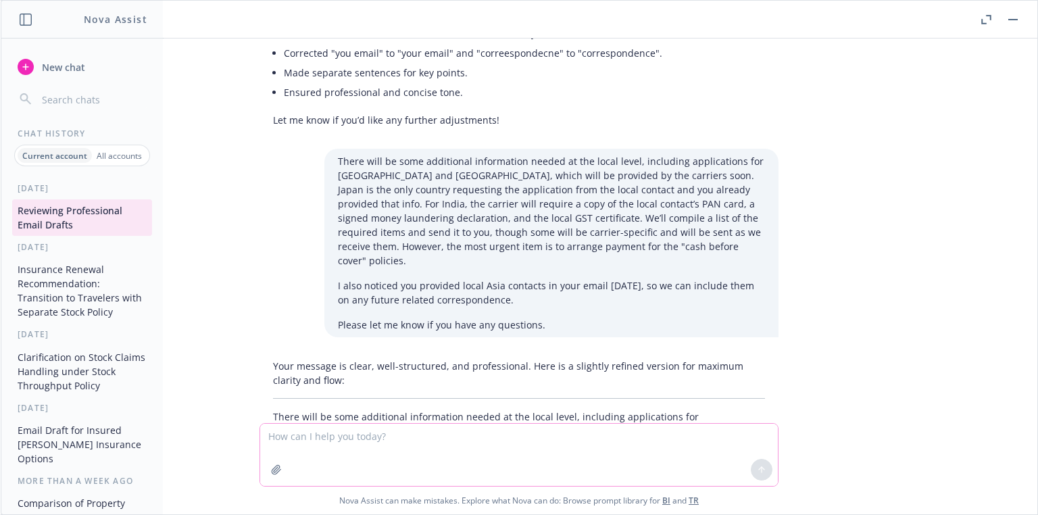
click at [360, 439] on textarea at bounding box center [519, 455] width 518 height 62
paste textarea "We’ll compile a list of the required items by country and send it to you, thoug…"
type textarea "We’ll compile a list of the required items by country and send it to you, thoug…"
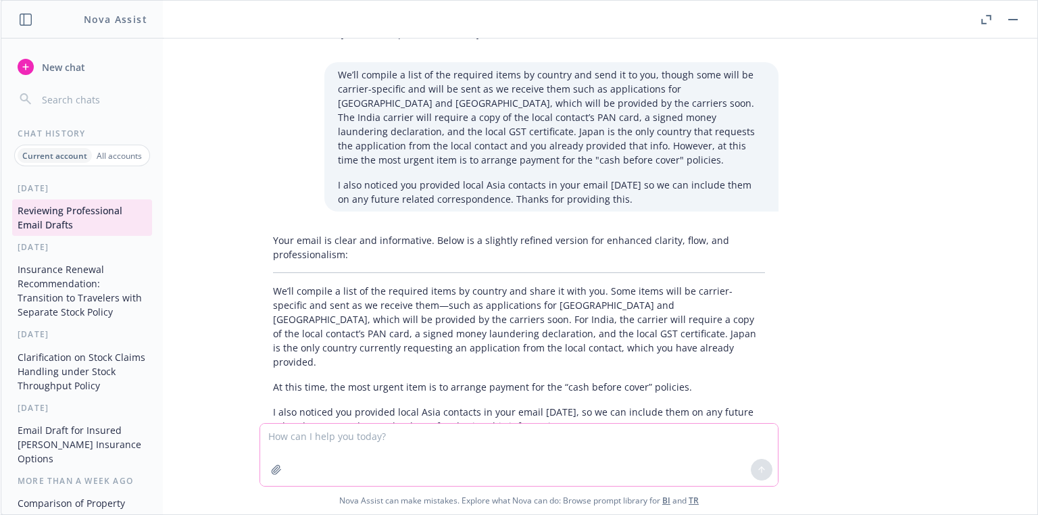
scroll to position [2333, 0]
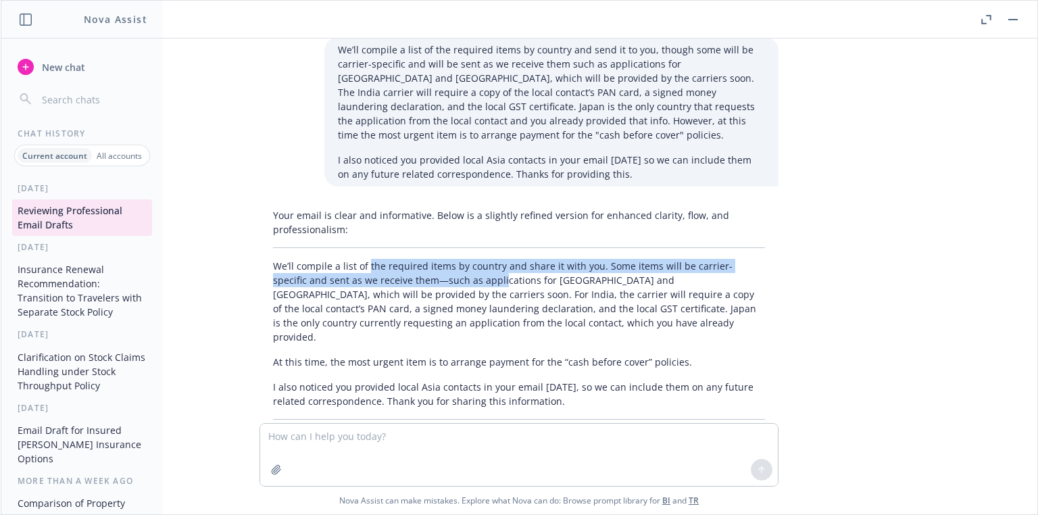
drag, startPoint x: 358, startPoint y: 226, endPoint x: 459, endPoint y: 238, distance: 101.4
click at [459, 259] on p "We’ll compile a list of the required items by country and share it with you. So…" at bounding box center [519, 301] width 492 height 85
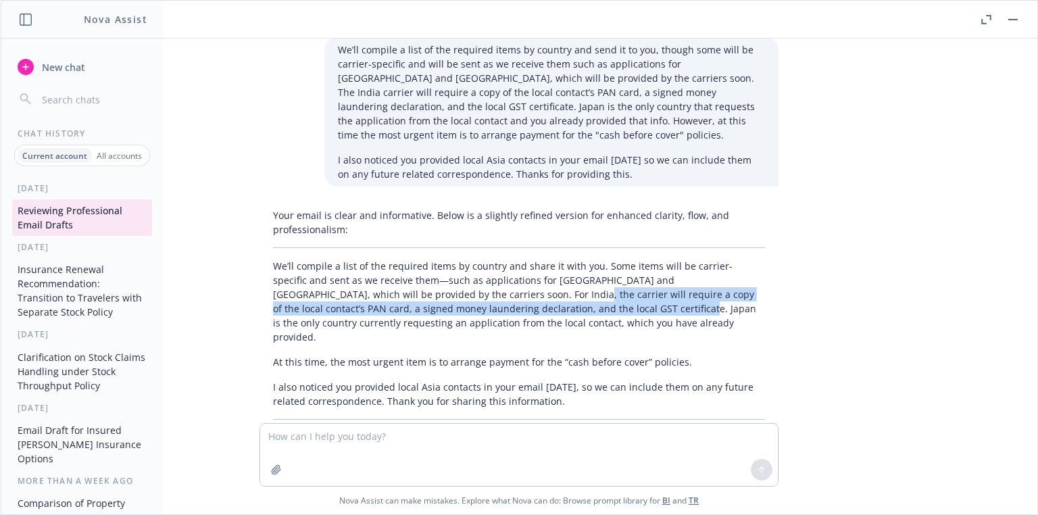
drag, startPoint x: 539, startPoint y: 270, endPoint x: 435, endPoint y: 246, distance: 107.6
click at [435, 259] on p "We’ll compile a list of the required items by country and share it with you. So…" at bounding box center [519, 301] width 492 height 85
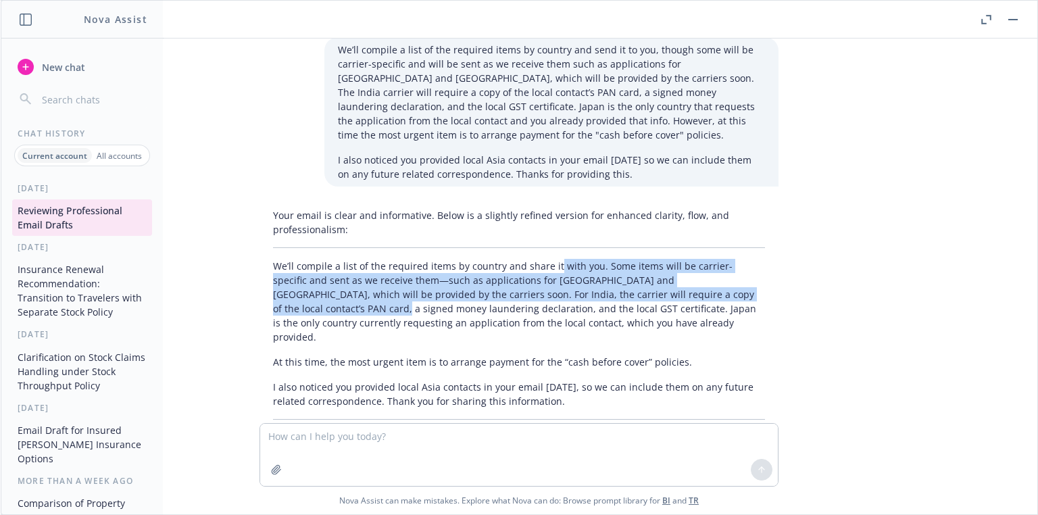
drag, startPoint x: 544, startPoint y: 219, endPoint x: 723, endPoint y: 255, distance: 182.0
click at [723, 259] on p "We’ll compile a list of the required items by country and share it with you. So…" at bounding box center [519, 301] width 492 height 85
click at [713, 259] on p "We’ll compile a list of the required items by country and share it with you. So…" at bounding box center [519, 301] width 492 height 85
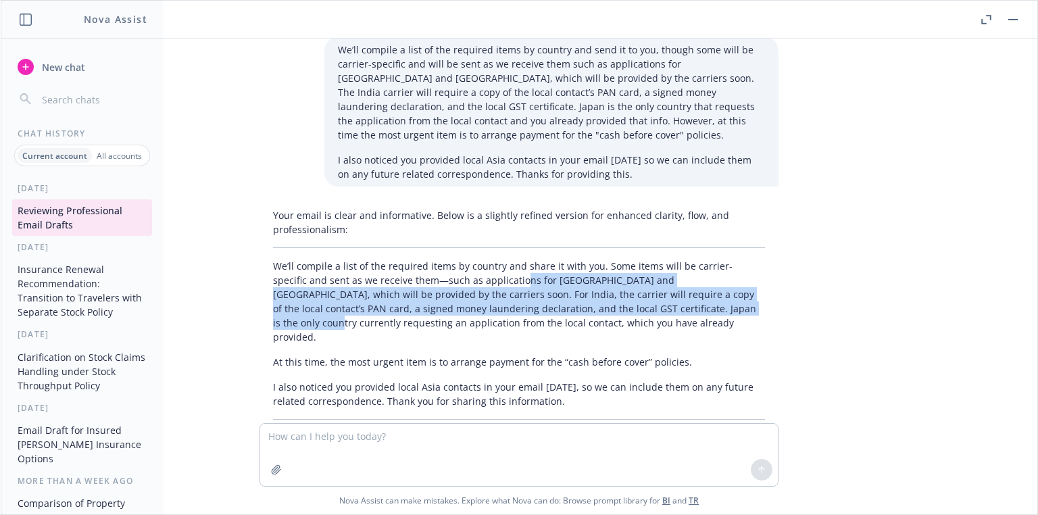
drag, startPoint x: 647, startPoint y: 258, endPoint x: 474, endPoint y: 237, distance: 174.3
click at [474, 259] on p "We’ll compile a list of the required items by country and share it with you. So…" at bounding box center [519, 301] width 492 height 85
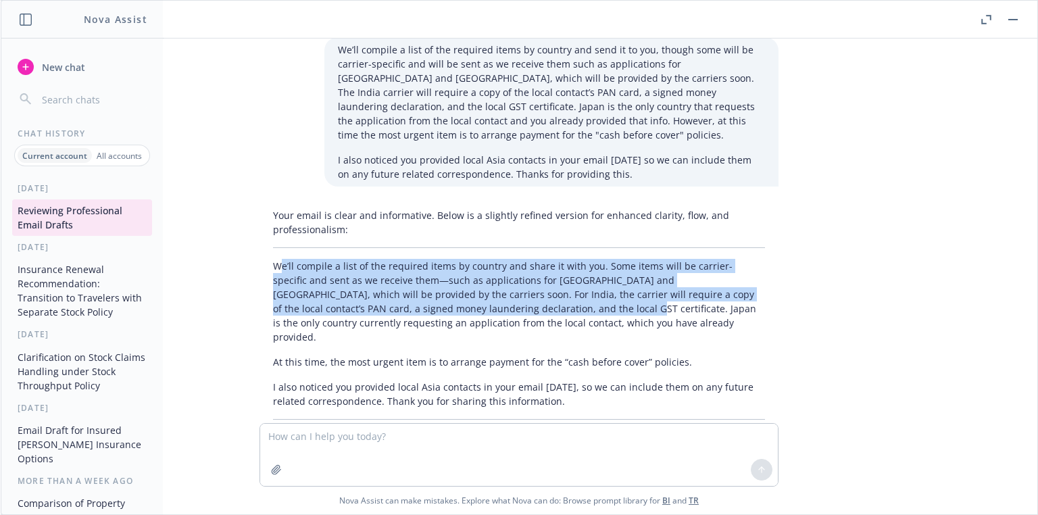
drag, startPoint x: 270, startPoint y: 226, endPoint x: 491, endPoint y: 261, distance: 224.4
click at [491, 261] on p "We’ll compile a list of the required items by country and share it with you. So…" at bounding box center [519, 301] width 492 height 85
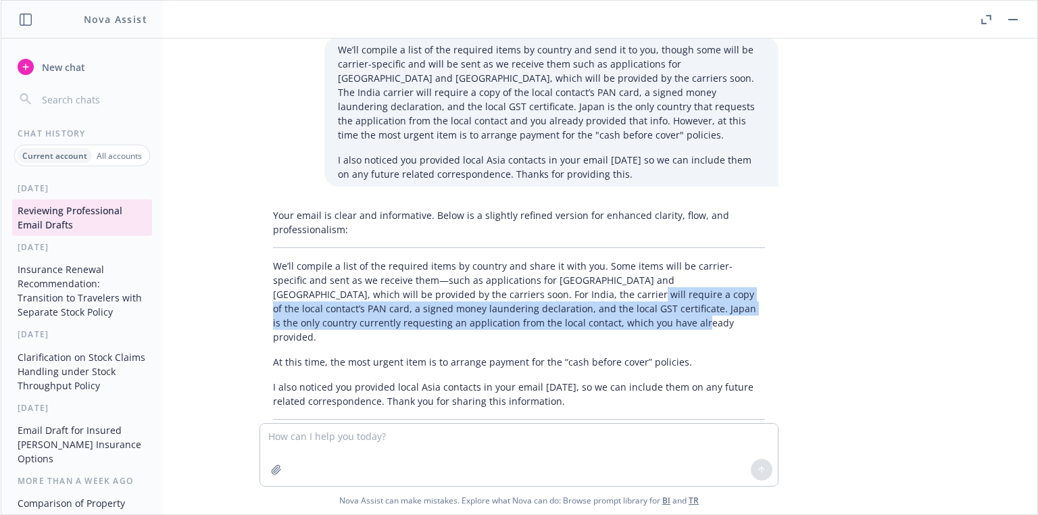
drag, startPoint x: 595, startPoint y: 286, endPoint x: 484, endPoint y: 248, distance: 117.1
click at [487, 248] on div "Your email is clear and informative. Below is a slightly refined version for en…" at bounding box center [519, 326] width 519 height 247
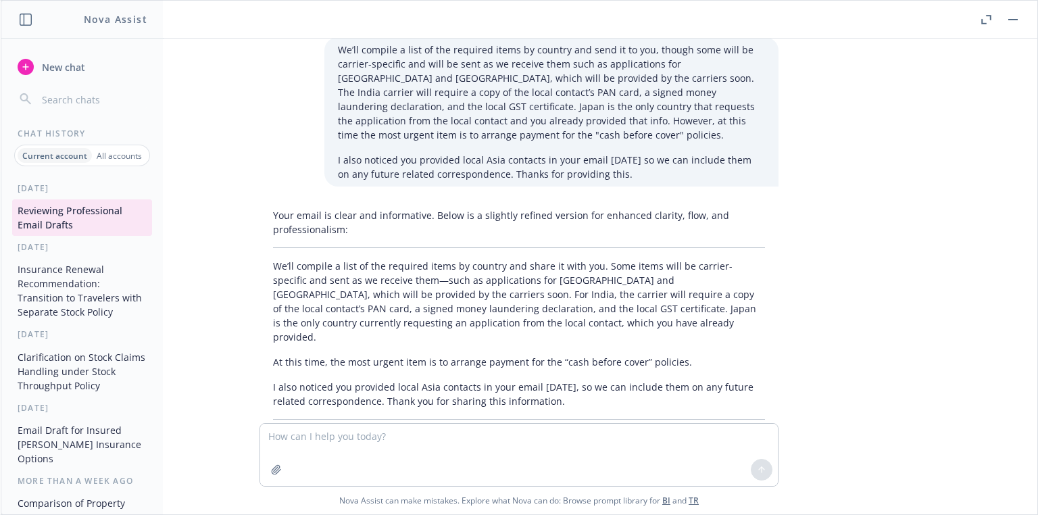
click at [484, 259] on p "We’ll compile a list of the required items by country and share it with you. So…" at bounding box center [519, 301] width 492 height 85
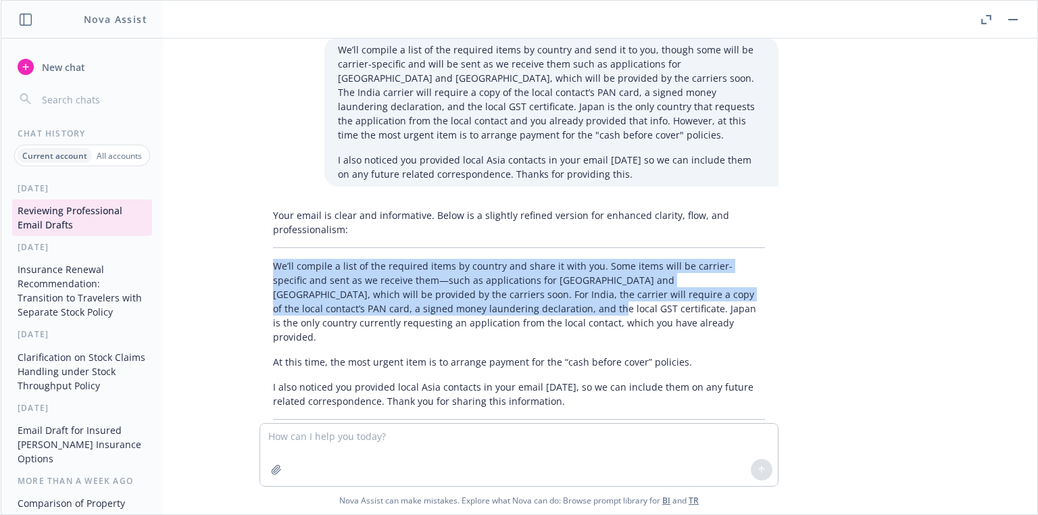
drag, startPoint x: 267, startPoint y: 220, endPoint x: 458, endPoint y: 258, distance: 194.5
click at [458, 259] on p "We’ll compile a list of the required items by country and share it with you. So…" at bounding box center [519, 301] width 492 height 85
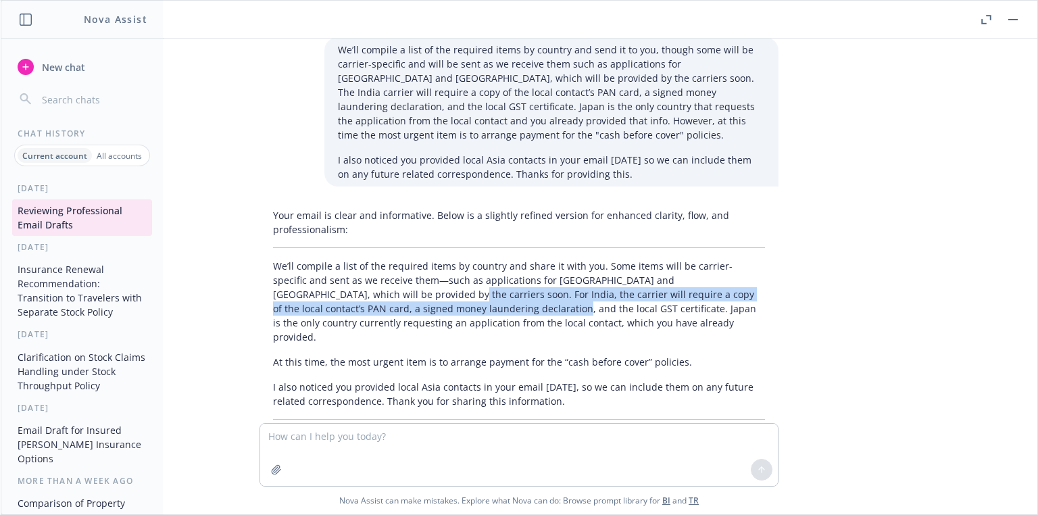
drag, startPoint x: 380, startPoint y: 267, endPoint x: 316, endPoint y: 245, distance: 67.3
click at [316, 259] on p "We’ll compile a list of the required items by country and share it with you. So…" at bounding box center [519, 301] width 492 height 85
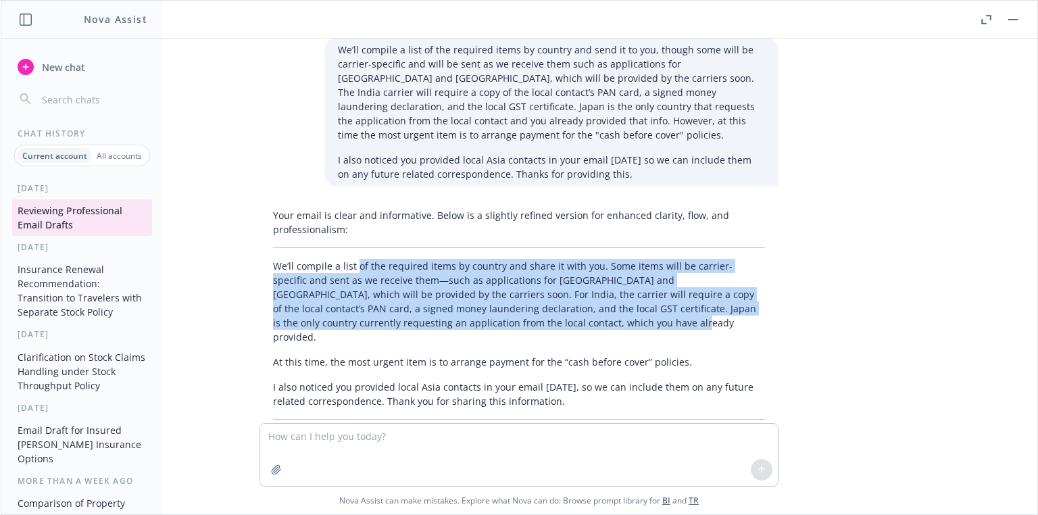
drag, startPoint x: 350, startPoint y: 219, endPoint x: 566, endPoint y: 272, distance: 222.0
click at [566, 272] on p "We’ll compile a list of the required items by country and share it with you. So…" at bounding box center [519, 301] width 492 height 85
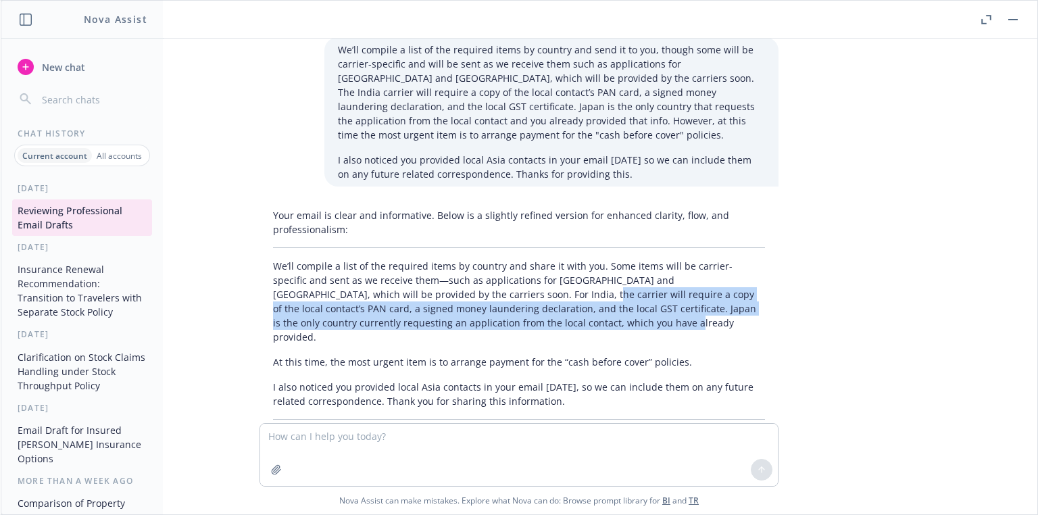
drag, startPoint x: 525, startPoint y: 264, endPoint x: 444, endPoint y: 247, distance: 82.2
click at [446, 259] on p "We’ll compile a list of the required items by country and share it with you. So…" at bounding box center [519, 301] width 492 height 85
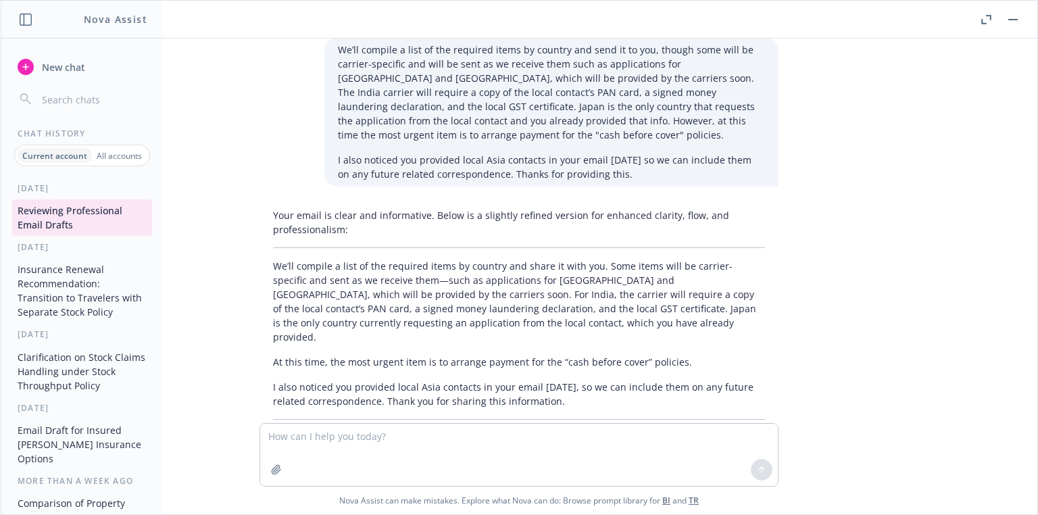
click at [444, 259] on p "We’ll compile a list of the required items by country and share it with you. So…" at bounding box center [519, 301] width 492 height 85
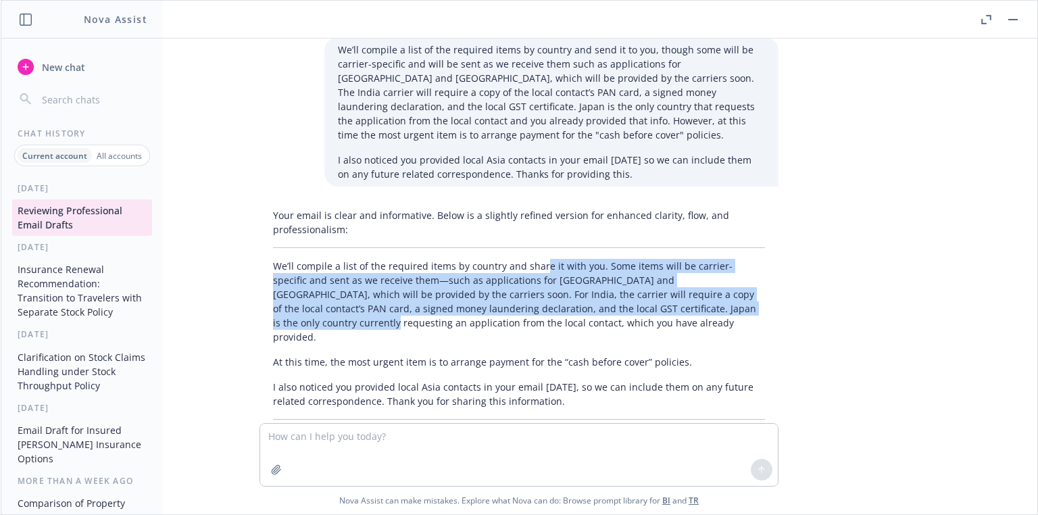
drag, startPoint x: 531, startPoint y: 228, endPoint x: 741, endPoint y: 268, distance: 214.0
click at [741, 268] on p "We’ll compile a list of the required items by country and share it with you. So…" at bounding box center [519, 301] width 492 height 85
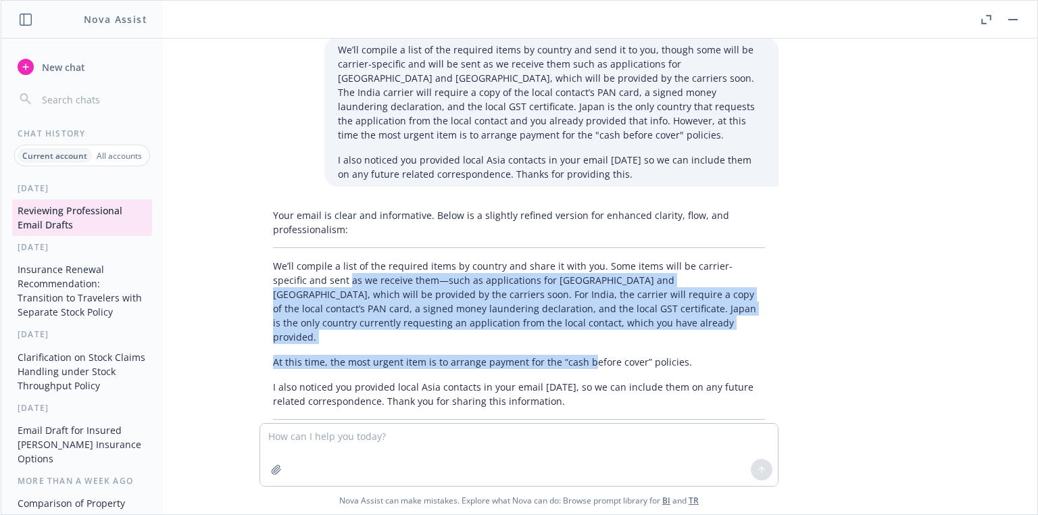
drag, startPoint x: 306, startPoint y: 238, endPoint x: 577, endPoint y: 292, distance: 276.4
click at [577, 292] on div "Your email is clear and informative. Below is a slightly refined version for en…" at bounding box center [519, 326] width 519 height 247
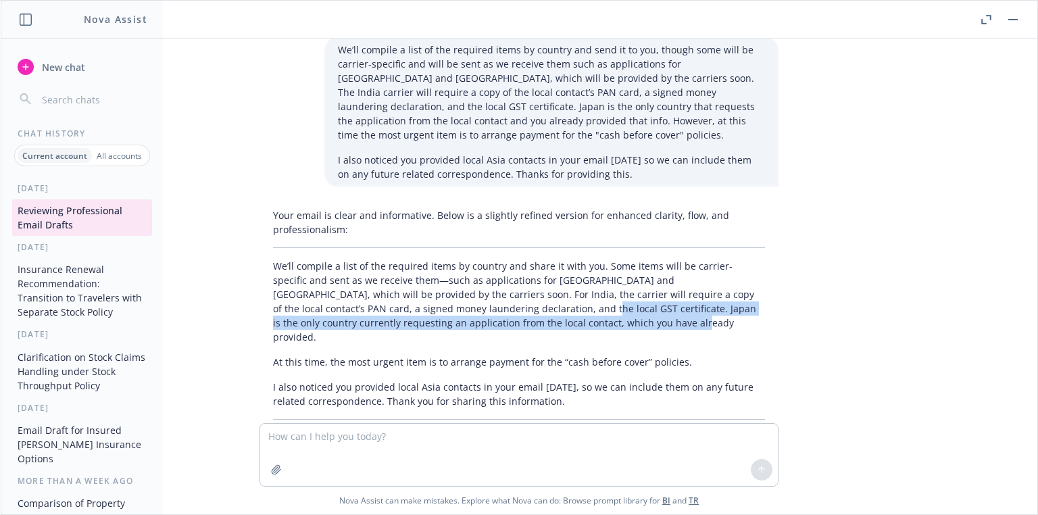
drag, startPoint x: 562, startPoint y: 276, endPoint x: 453, endPoint y: 260, distance: 110.7
click at [453, 260] on p "We’ll compile a list of the required items by country and share it with you. So…" at bounding box center [519, 301] width 492 height 85
drag, startPoint x: 268, startPoint y: 224, endPoint x: 576, endPoint y: 341, distance: 329.0
click at [576, 341] on div "Your email is clear and informative. Below is a slightly refined version for en…" at bounding box center [519, 326] width 519 height 247
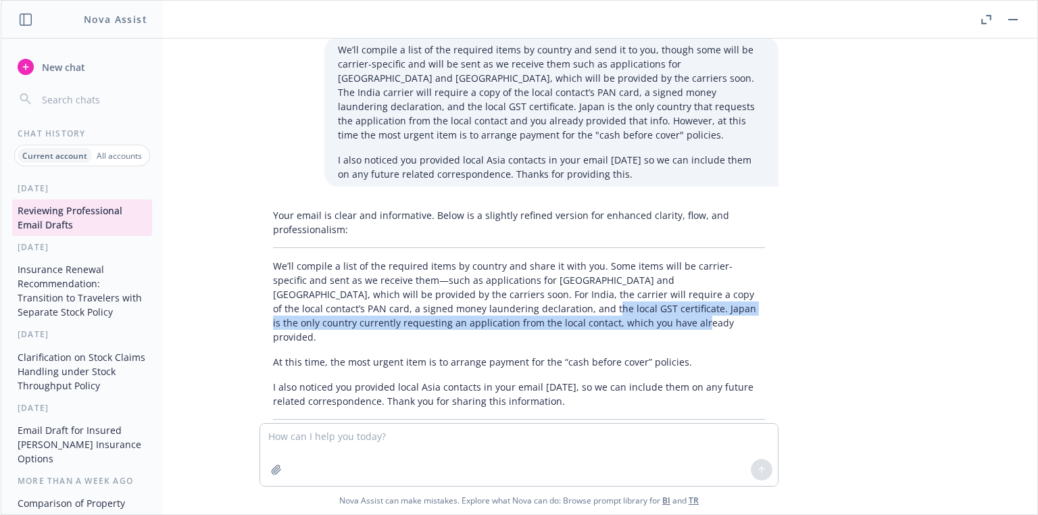
copy div "We’ll compile a list of the required items by country and share it with you. So…"
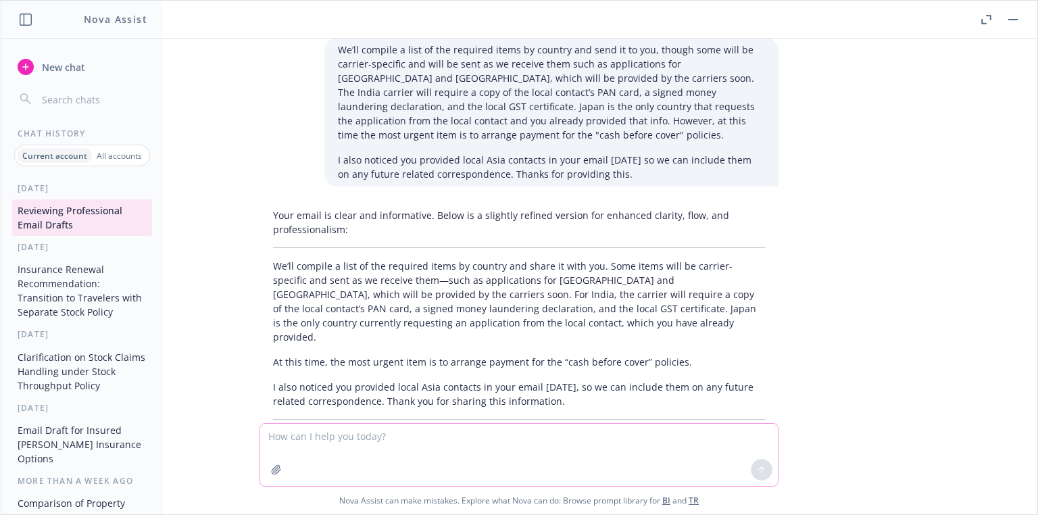
click at [381, 440] on textarea at bounding box center [519, 455] width 518 height 62
paste textarea "Hi [PERSON_NAME], We’ll compile a list of the required items by country and sha…"
type textarea "Hi [PERSON_NAME], We’ll compile a list of the required items by country and sha…"
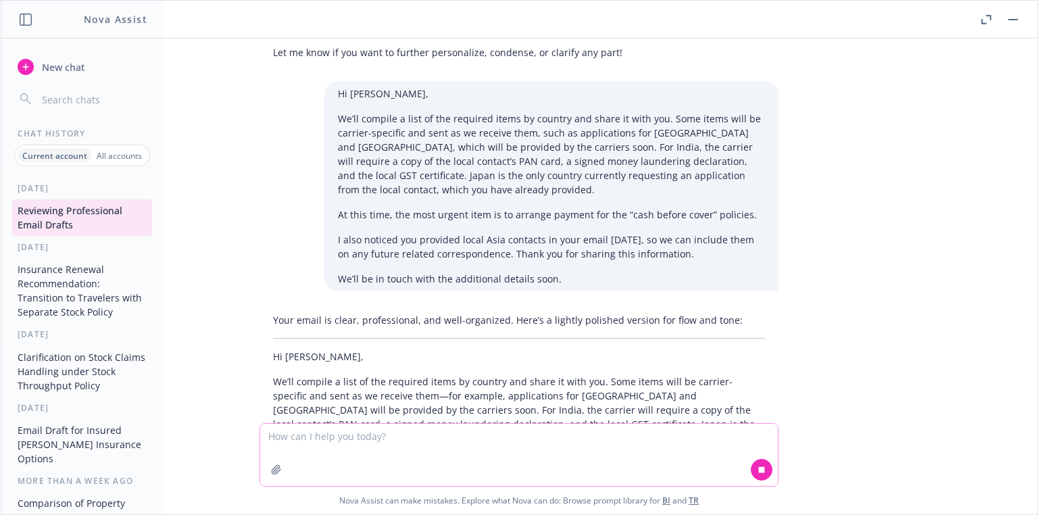
scroll to position [2744, 0]
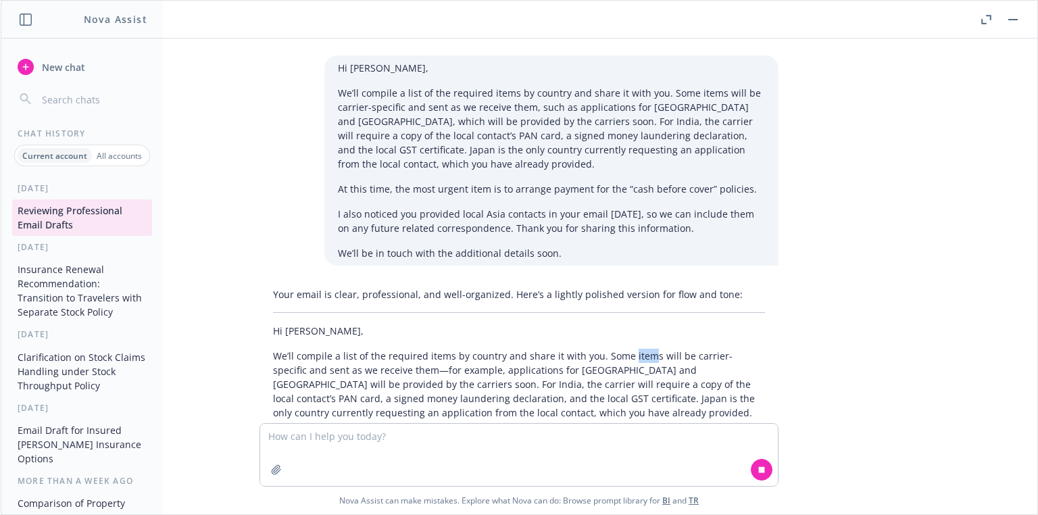
click at [639, 349] on p "We’ll compile a list of the required items by country and share it with you. So…" at bounding box center [519, 384] width 492 height 71
drag, startPoint x: 639, startPoint y: 303, endPoint x: 673, endPoint y: 326, distance: 41.8
click at [639, 349] on p "We’ll compile a list of the required items by country and share it with you. So…" at bounding box center [519, 384] width 492 height 71
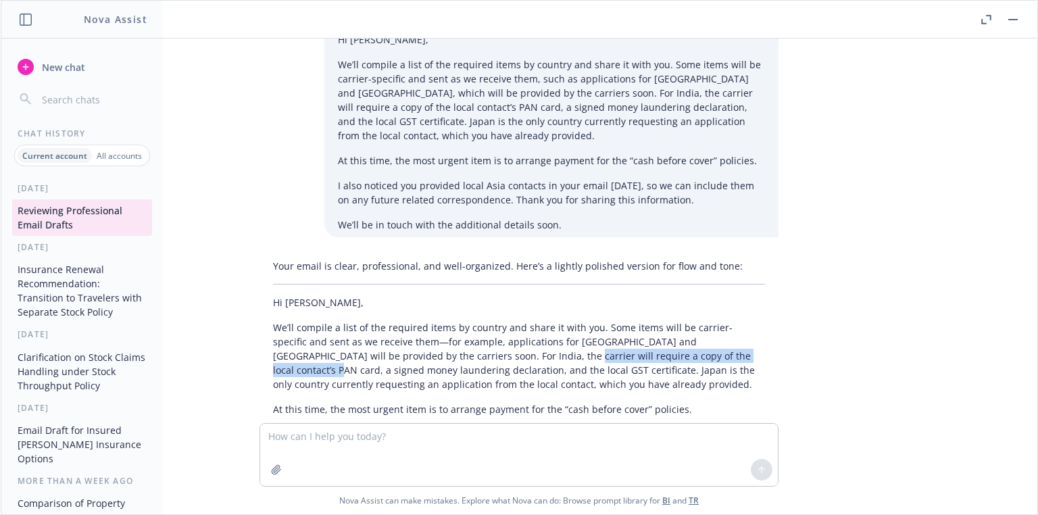
drag, startPoint x: 610, startPoint y: 327, endPoint x: 439, endPoint y: 299, distance: 172.7
click at [439, 320] on p "We’ll compile a list of the required items by country and share it with you. So…" at bounding box center [519, 355] width 492 height 71
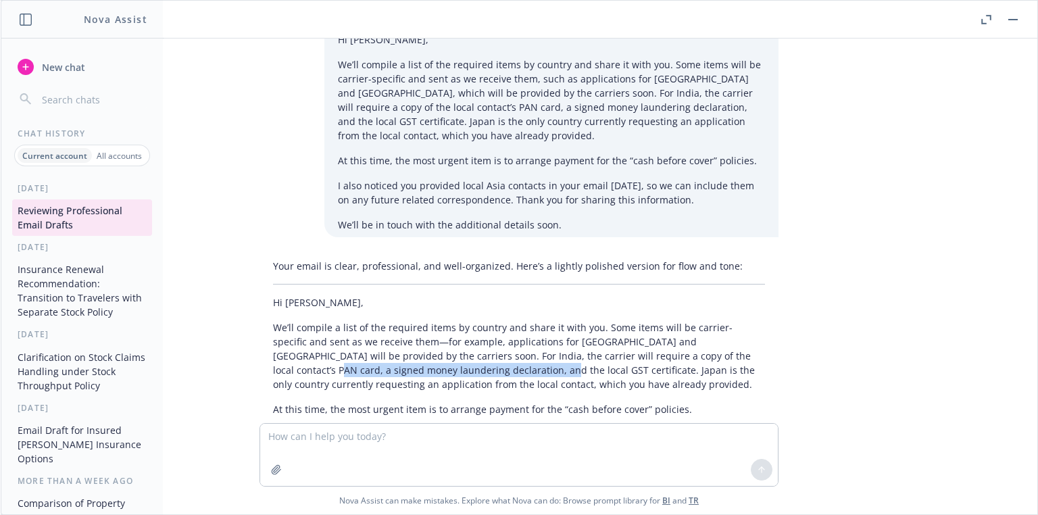
scroll to position [2845, 0]
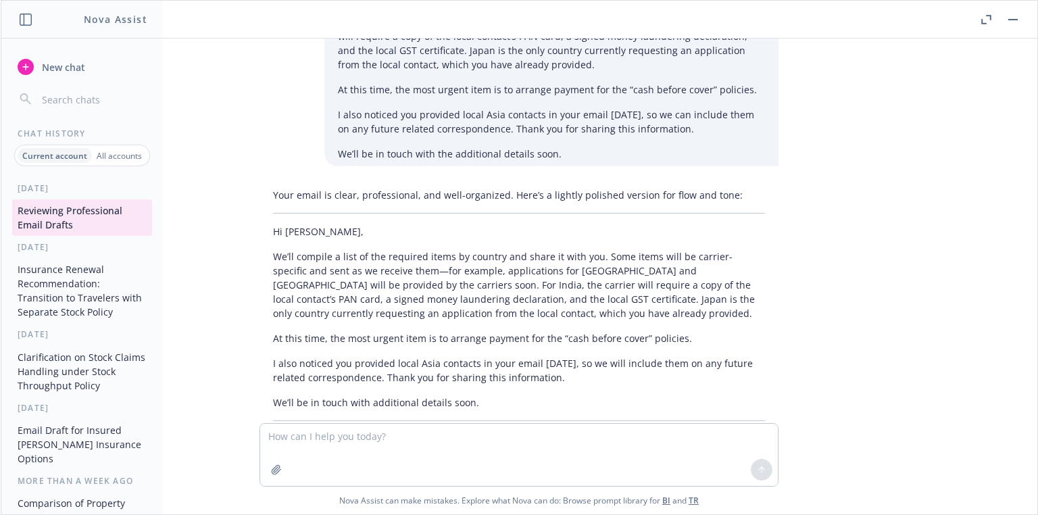
click at [439, 299] on div "Your email is clear, professional, and well-organized. Here’s a lightly polishe…" at bounding box center [519, 316] width 519 height 269
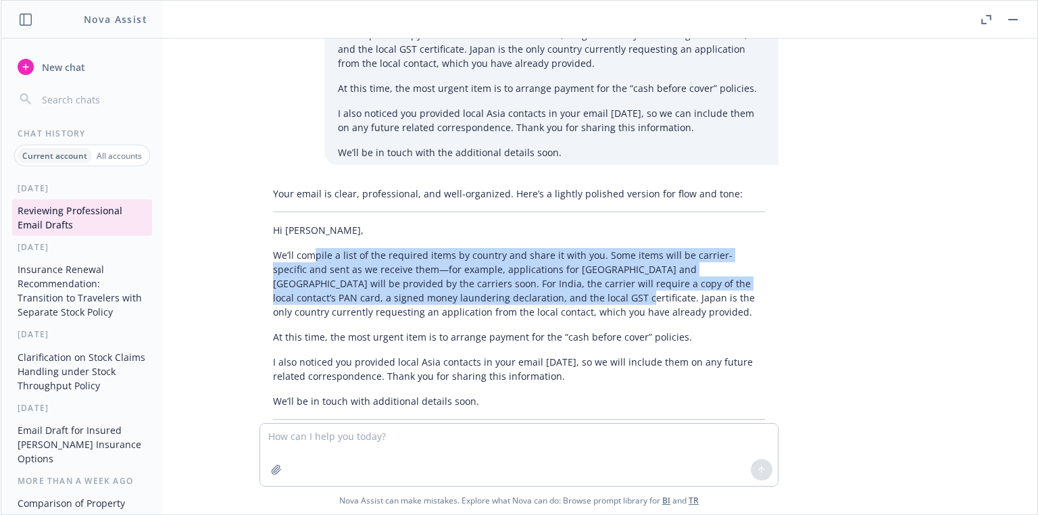
drag, startPoint x: 369, startPoint y: 218, endPoint x: 503, endPoint y: 238, distance: 135.3
click at [503, 248] on p "We’ll compile a list of the required items by country and share it with you. So…" at bounding box center [519, 283] width 492 height 71
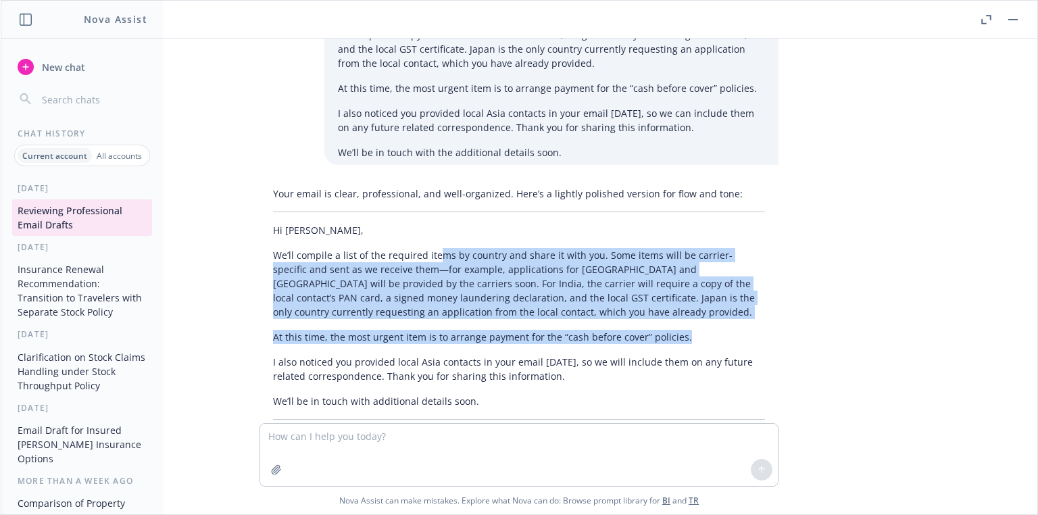
drag, startPoint x: 426, startPoint y: 203, endPoint x: 669, endPoint y: 270, distance: 252.5
click at [669, 270] on div "Your email is clear, professional, and well-organized. Here’s a lightly polishe…" at bounding box center [519, 315] width 519 height 269
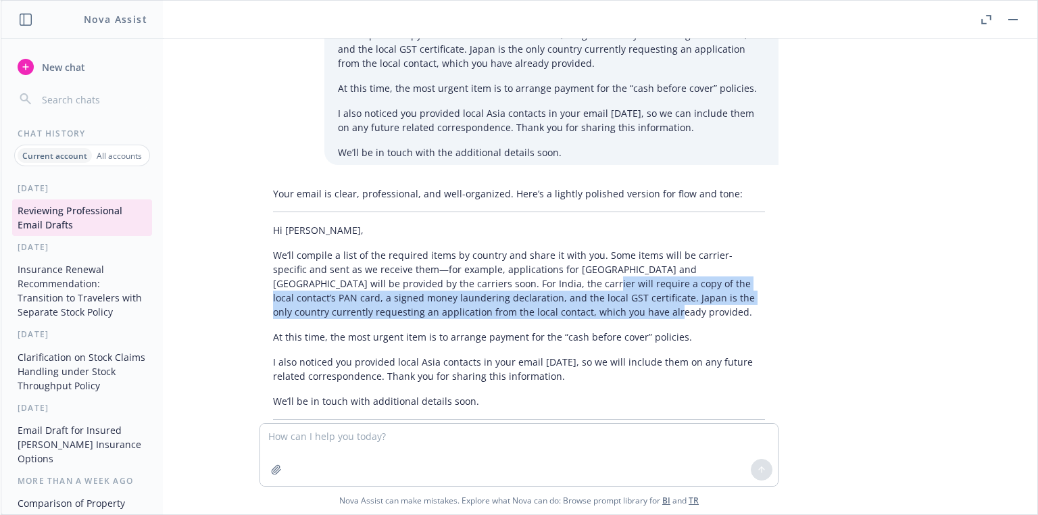
click at [450, 248] on p "We’ll compile a list of the required items by country and share it with you. So…" at bounding box center [519, 283] width 492 height 71
click at [449, 248] on p "We’ll compile a list of the required items by country and share it with you. So…" at bounding box center [519, 283] width 492 height 71
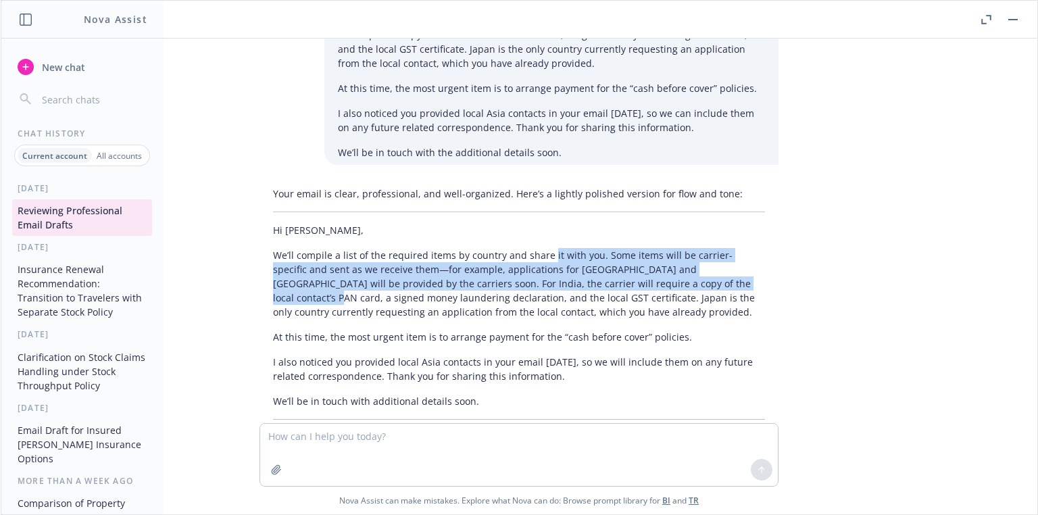
drag, startPoint x: 541, startPoint y: 192, endPoint x: 662, endPoint y: 222, distance: 125.2
click at [662, 248] on p "We’ll compile a list of the required items by country and share it with you. So…" at bounding box center [519, 283] width 492 height 71
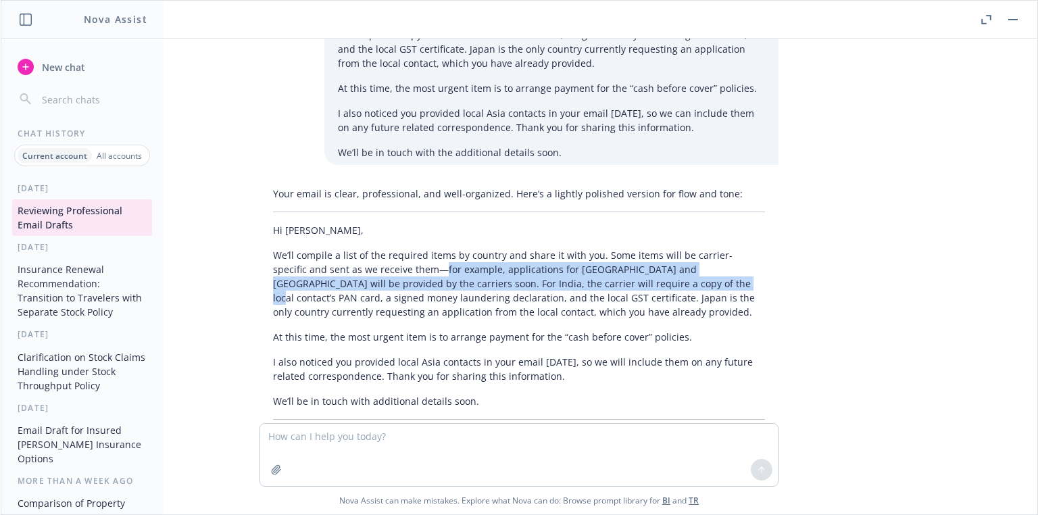
drag, startPoint x: 587, startPoint y: 228, endPoint x: 393, endPoint y: 203, distance: 194.9
click at [395, 248] on p "We’ll compile a list of the required items by country and share it with you. So…" at bounding box center [519, 283] width 492 height 71
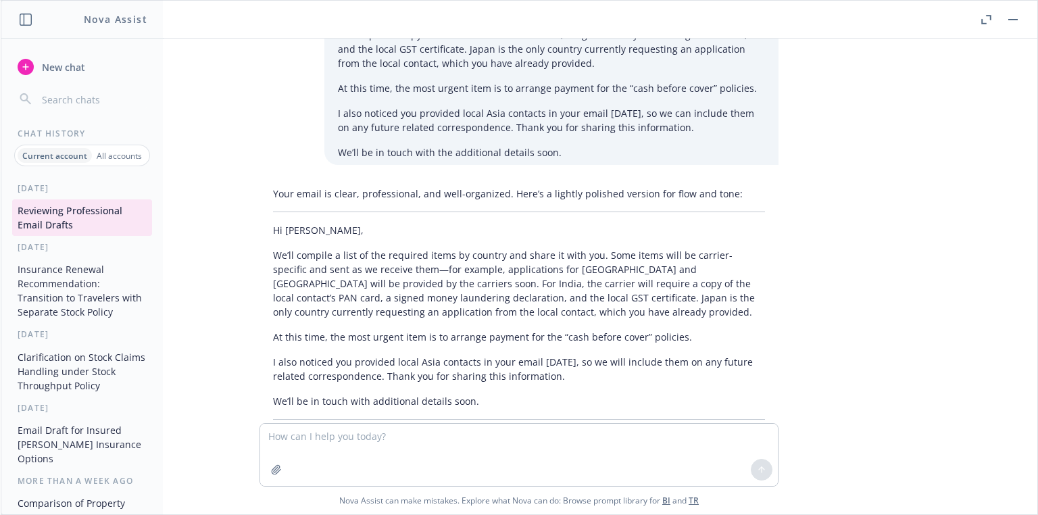
click at [393, 248] on p "We’ll compile a list of the required items by country and share it with you. So…" at bounding box center [519, 283] width 492 height 71
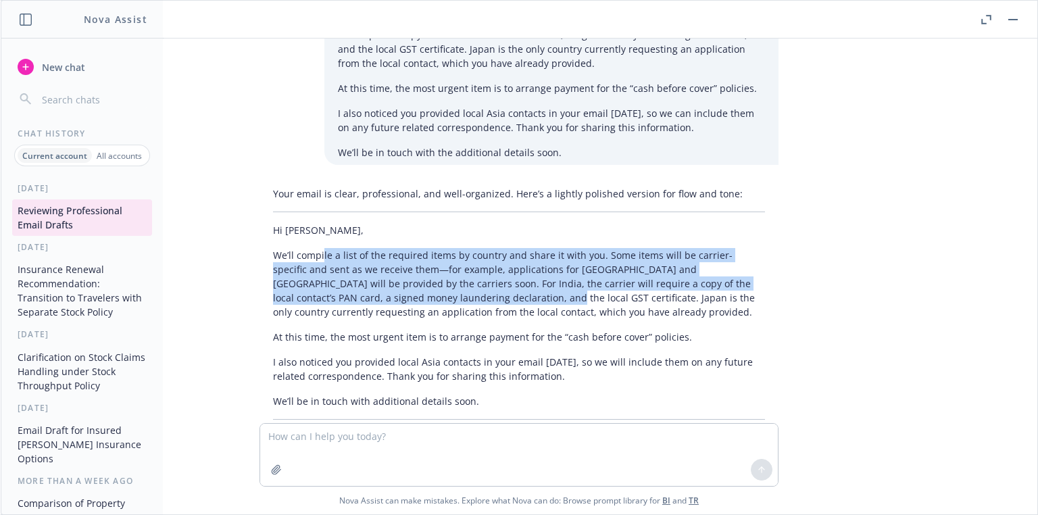
drag, startPoint x: 344, startPoint y: 222, endPoint x: 447, endPoint y: 242, distance: 104.7
click at [447, 248] on p "We’ll compile a list of the required items by country and share it with you. So…" at bounding box center [519, 283] width 492 height 71
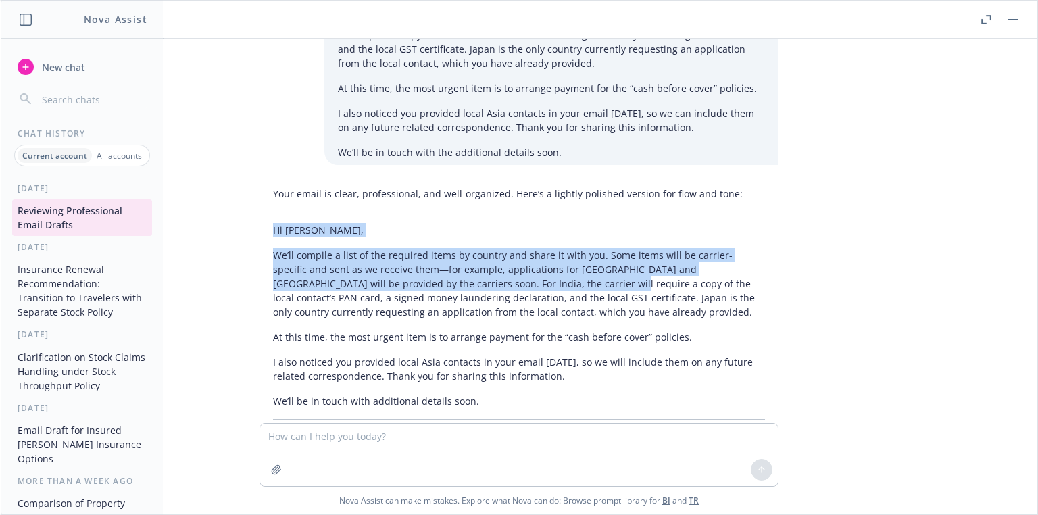
drag, startPoint x: 266, startPoint y: 173, endPoint x: 489, endPoint y: 223, distance: 228.6
click at [489, 223] on div "Your email is clear, professional, and well-organized. Here’s a lightly polishe…" at bounding box center [519, 315] width 519 height 269
click at [489, 248] on p "We’ll compile a list of the required items by country and share it with you. So…" at bounding box center [519, 283] width 492 height 71
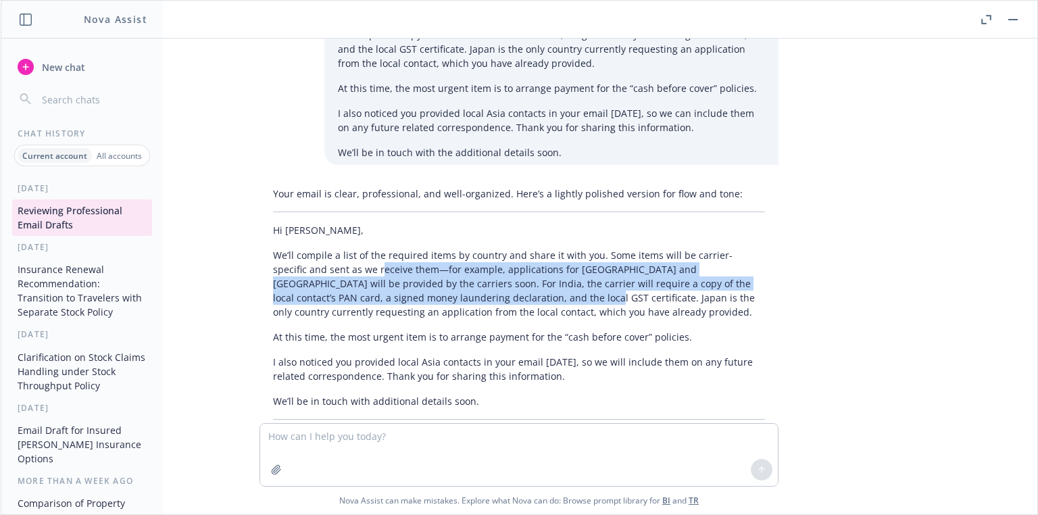
drag, startPoint x: 475, startPoint y: 233, endPoint x: 331, endPoint y: 210, distance: 146.6
click at [331, 248] on p "We’ll compile a list of the required items by country and share it with you. So…" at bounding box center [519, 283] width 492 height 71
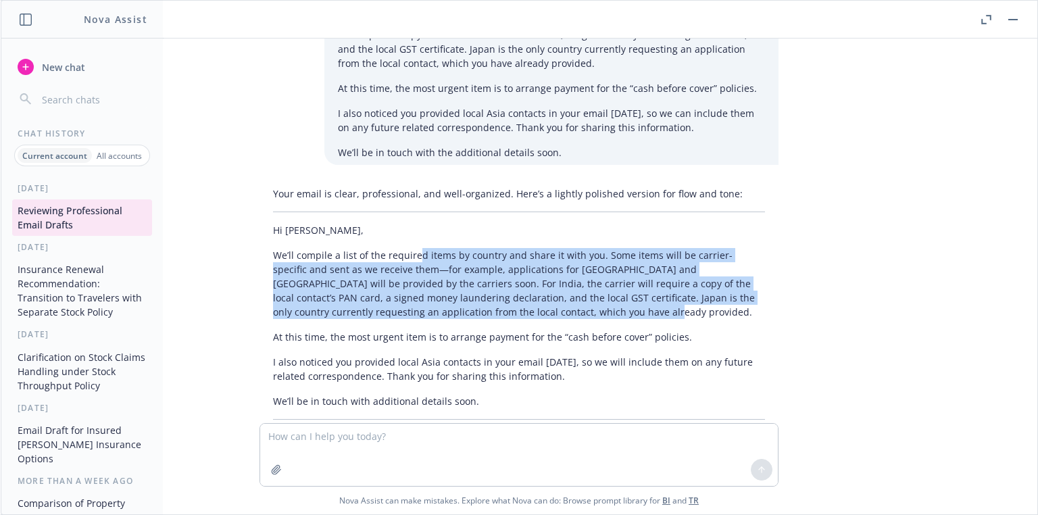
drag, startPoint x: 430, startPoint y: 200, endPoint x: 650, endPoint y: 252, distance: 226.4
click at [650, 252] on p "We’ll compile a list of the required items by country and share it with you. So…" at bounding box center [519, 283] width 492 height 71
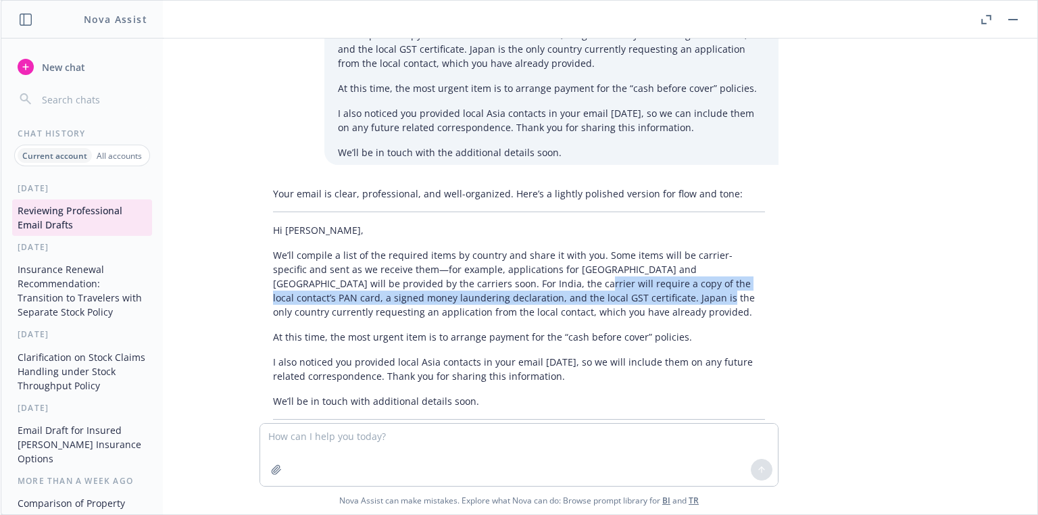
drag, startPoint x: 580, startPoint y: 240, endPoint x: 446, endPoint y: 216, distance: 135.9
click at [446, 248] on p "We’ll compile a list of the required items by country and share it with you. So…" at bounding box center [519, 283] width 492 height 71
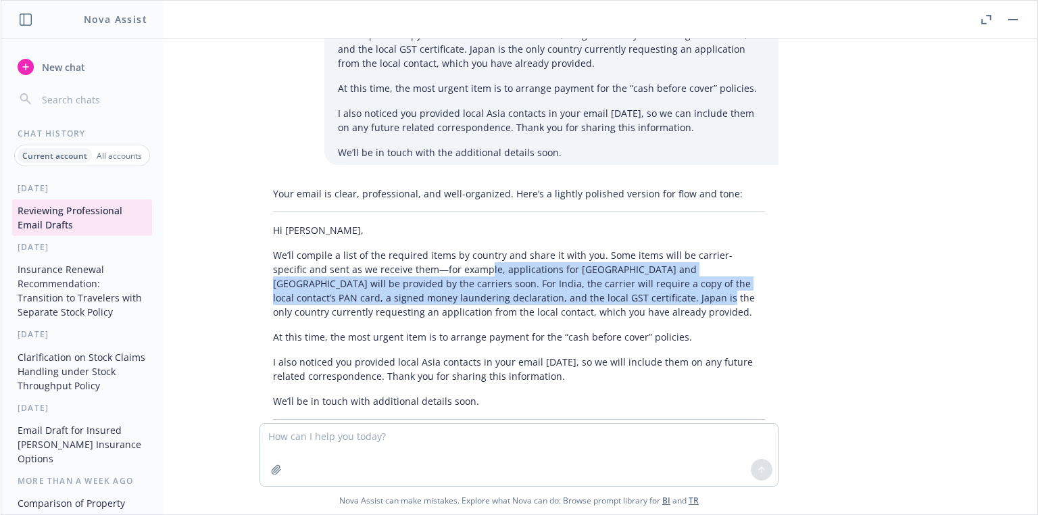
click at [446, 248] on p "We’ll compile a list of the required items by country and share it with you. So…" at bounding box center [519, 283] width 492 height 71
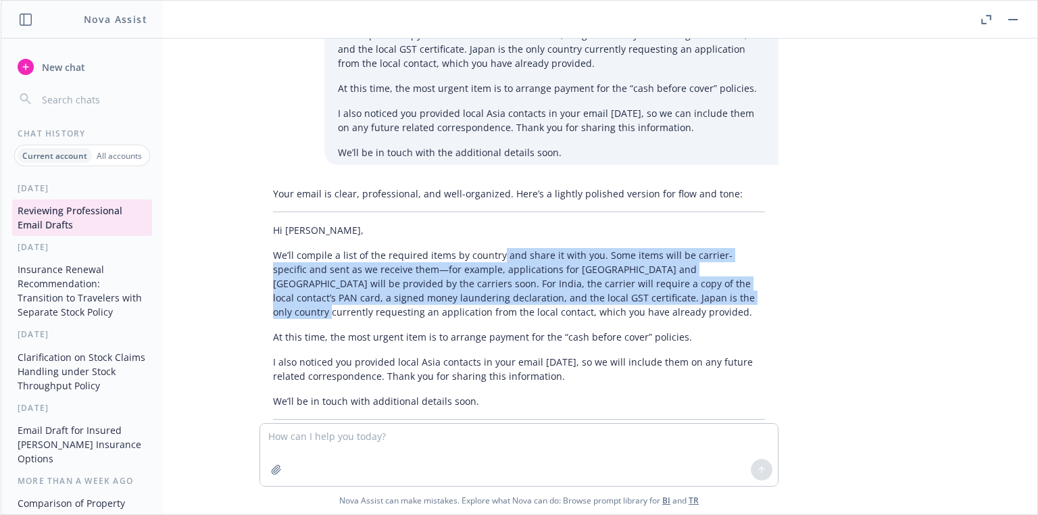
drag, startPoint x: 603, startPoint y: 227, endPoint x: 671, endPoint y: 241, distance: 69.7
click at [671, 248] on p "We’ll compile a list of the required items by country and share it with you. So…" at bounding box center [519, 283] width 492 height 71
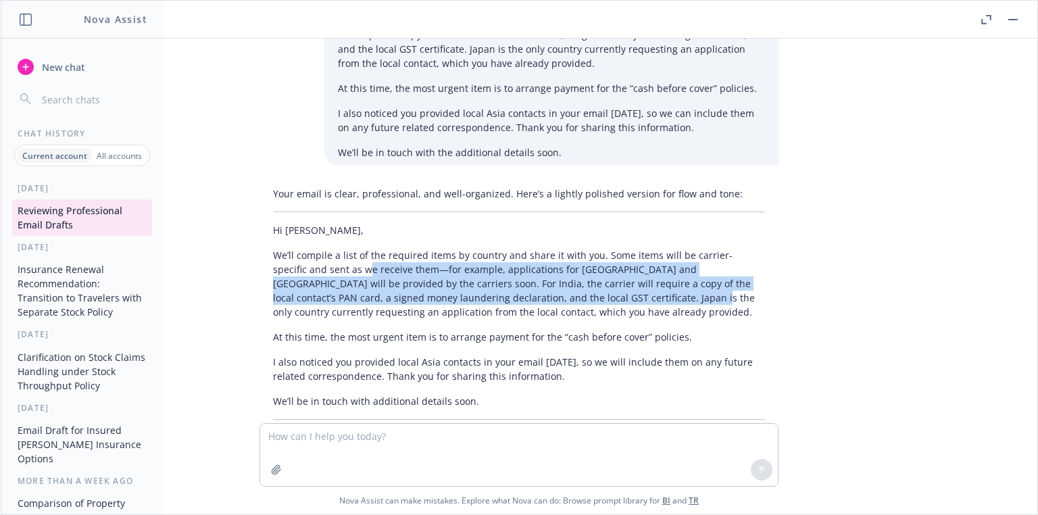
drag, startPoint x: 544, startPoint y: 244, endPoint x: 318, endPoint y: 205, distance: 229.0
click at [319, 248] on p "We’ll compile a list of the required items by country and share it with you. So…" at bounding box center [519, 283] width 492 height 71
click at [318, 248] on p "We’ll compile a list of the required items by country and share it with you. So…" at bounding box center [519, 283] width 492 height 71
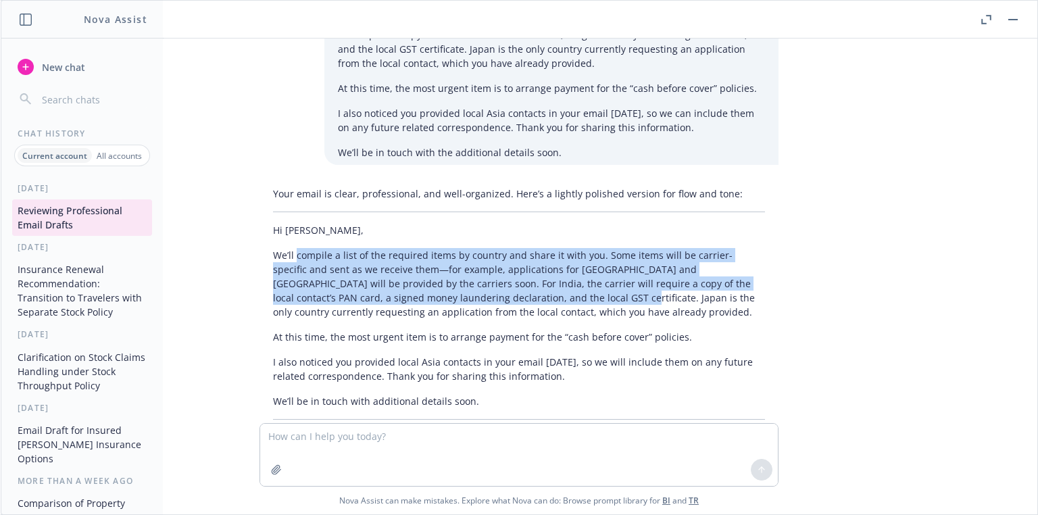
drag, startPoint x: 288, startPoint y: 199, endPoint x: 512, endPoint y: 245, distance: 229.1
click at [512, 248] on p "We’ll compile a list of the required items by country and share it with you. So…" at bounding box center [519, 283] width 492 height 71
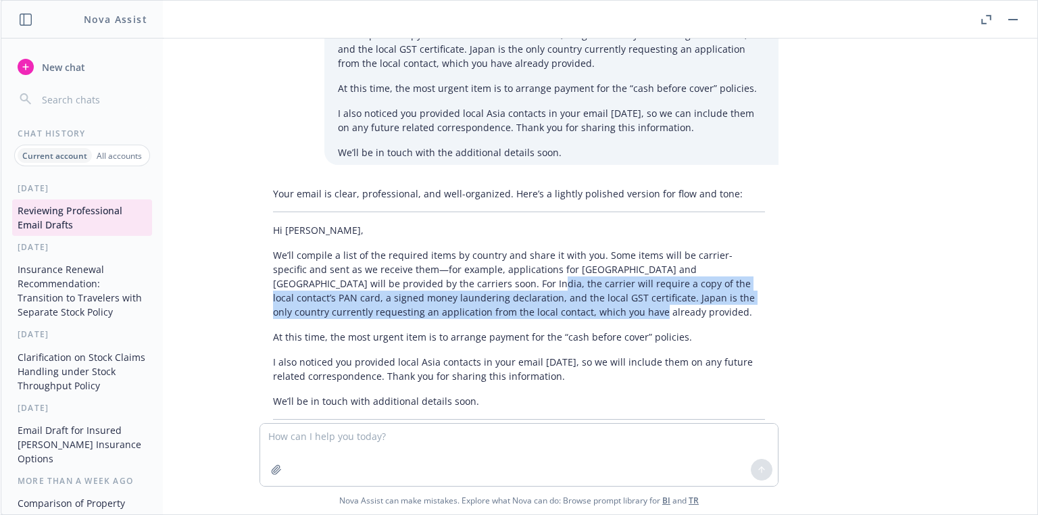
drag, startPoint x: 545, startPoint y: 248, endPoint x: 408, endPoint y: 230, distance: 138.4
click at [408, 248] on p "We’ll compile a list of the required items by country and share it with you. So…" at bounding box center [519, 283] width 492 height 71
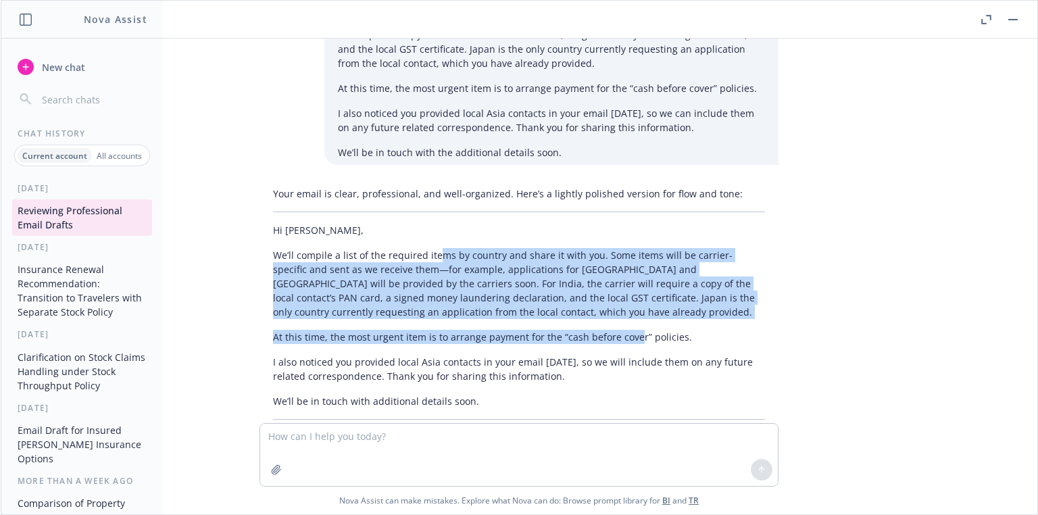
drag, startPoint x: 426, startPoint y: 191, endPoint x: 623, endPoint y: 270, distance: 212.6
click at [623, 270] on div "Your email is clear, professional, and well-organized. Here’s a lightly polishe…" at bounding box center [519, 315] width 519 height 269
drag, startPoint x: 334, startPoint y: 233, endPoint x: 622, endPoint y: 278, distance: 291.5
click at [621, 278] on div "Your email is clear, professional, and well-organized. Here’s a lightly polishe…" at bounding box center [519, 315] width 519 height 269
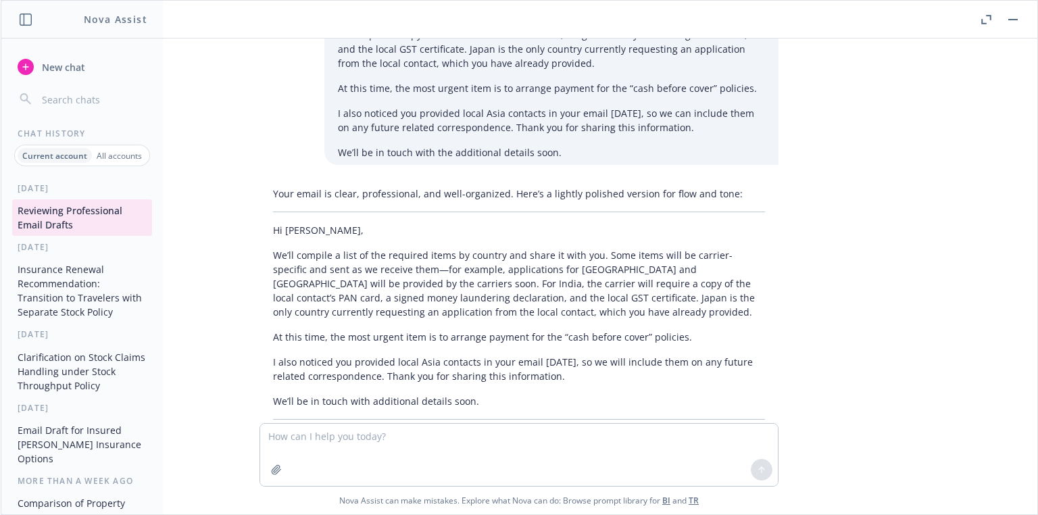
drag, startPoint x: 976, startPoint y: 18, endPoint x: 987, endPoint y: 22, distance: 11.6
click at [981, 18] on header at bounding box center [519, 20] width 1037 height 38
click at [988, 22] on icon "button" at bounding box center [986, 19] width 10 height 9
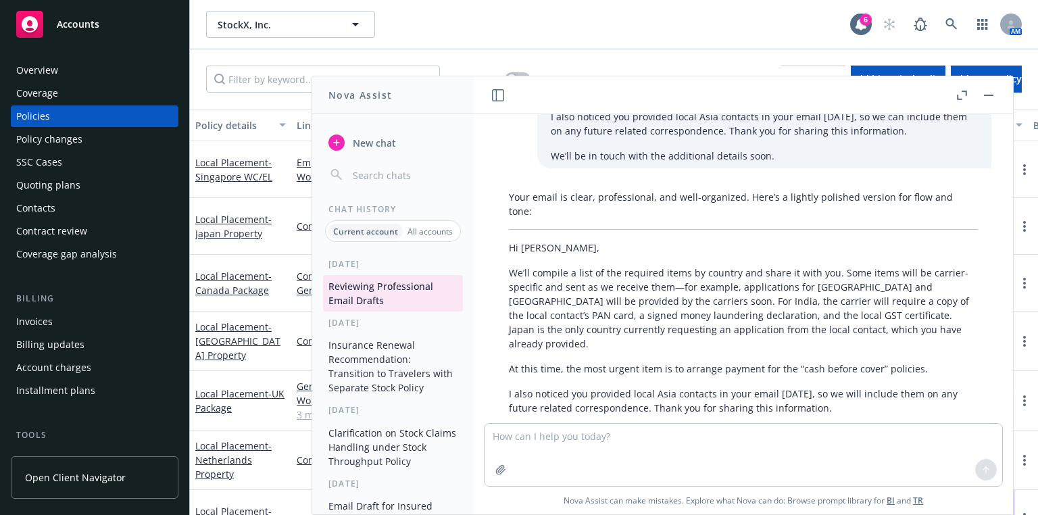
scroll to position [2950, 0]
